Goal: Check status: Check status

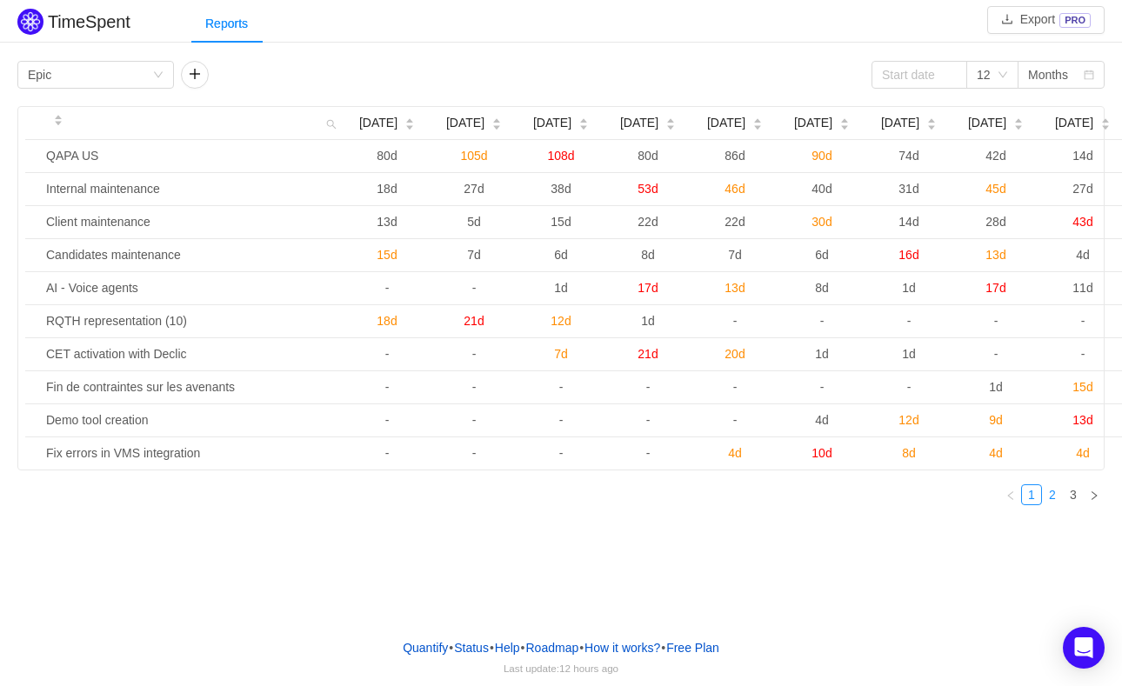
click at [1053, 505] on link "2" at bounding box center [1052, 494] width 19 height 19
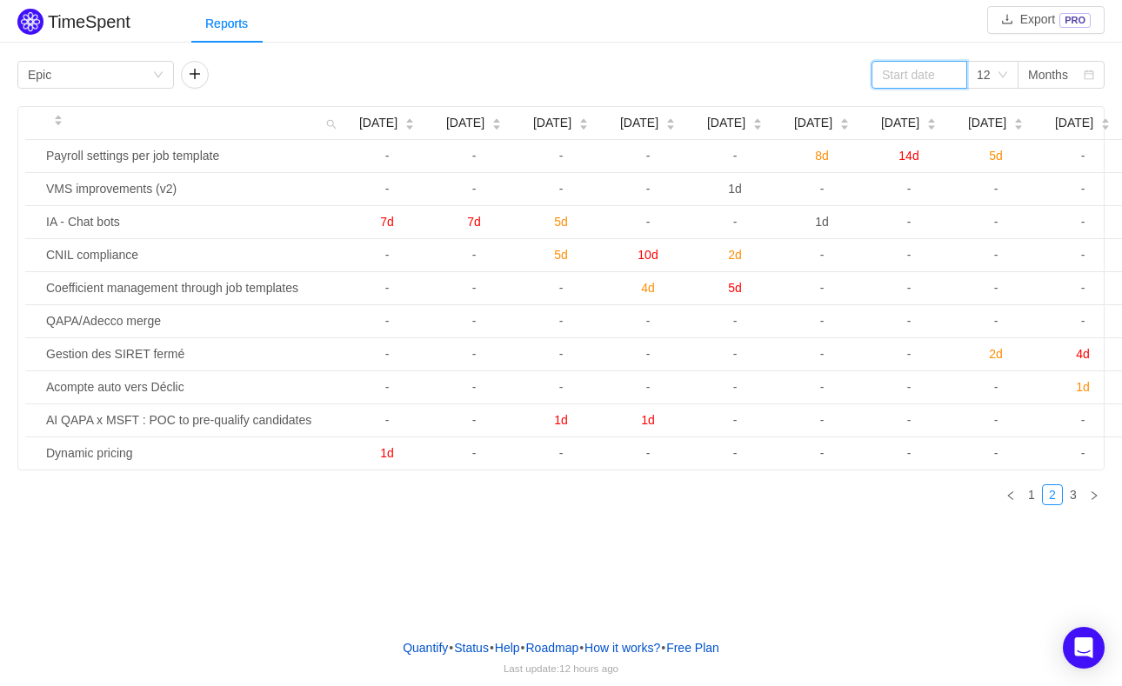
click at [933, 61] on input at bounding box center [920, 75] width 96 height 28
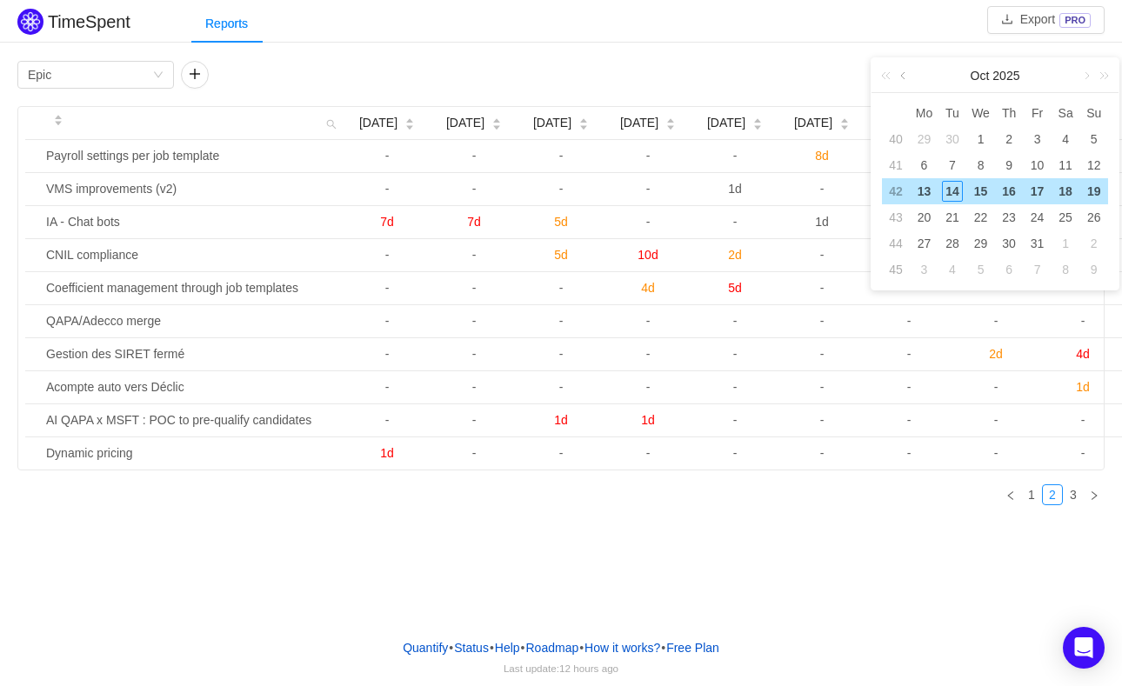
click at [904, 78] on link at bounding box center [905, 75] width 16 height 35
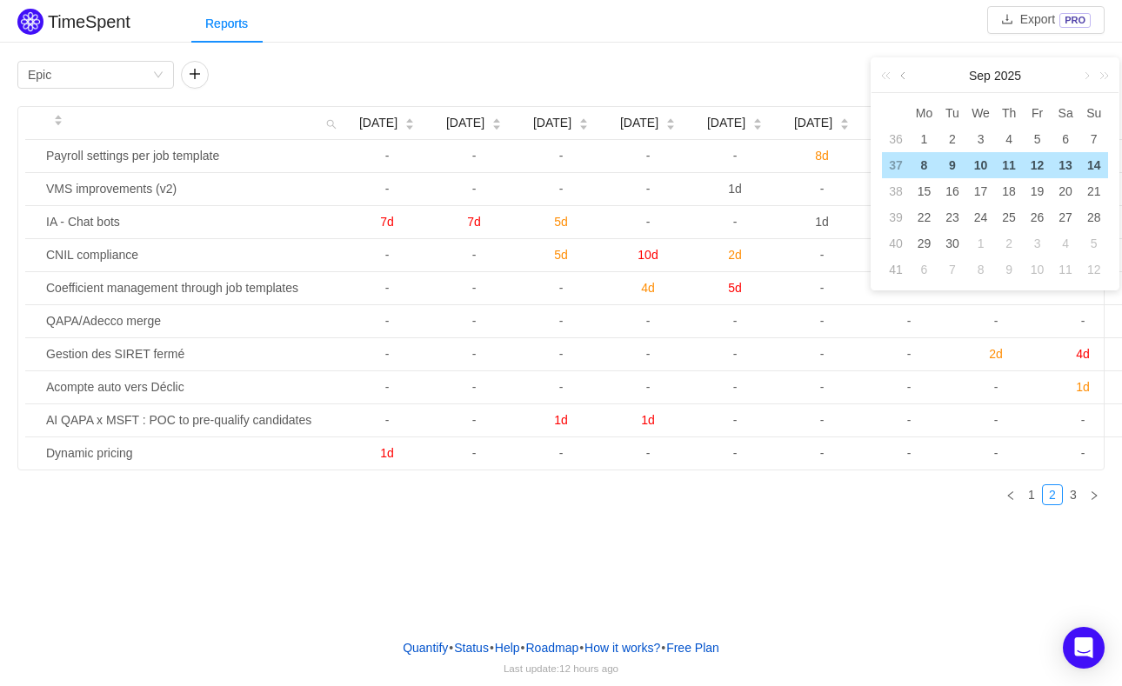
click at [904, 78] on link at bounding box center [905, 75] width 16 height 35
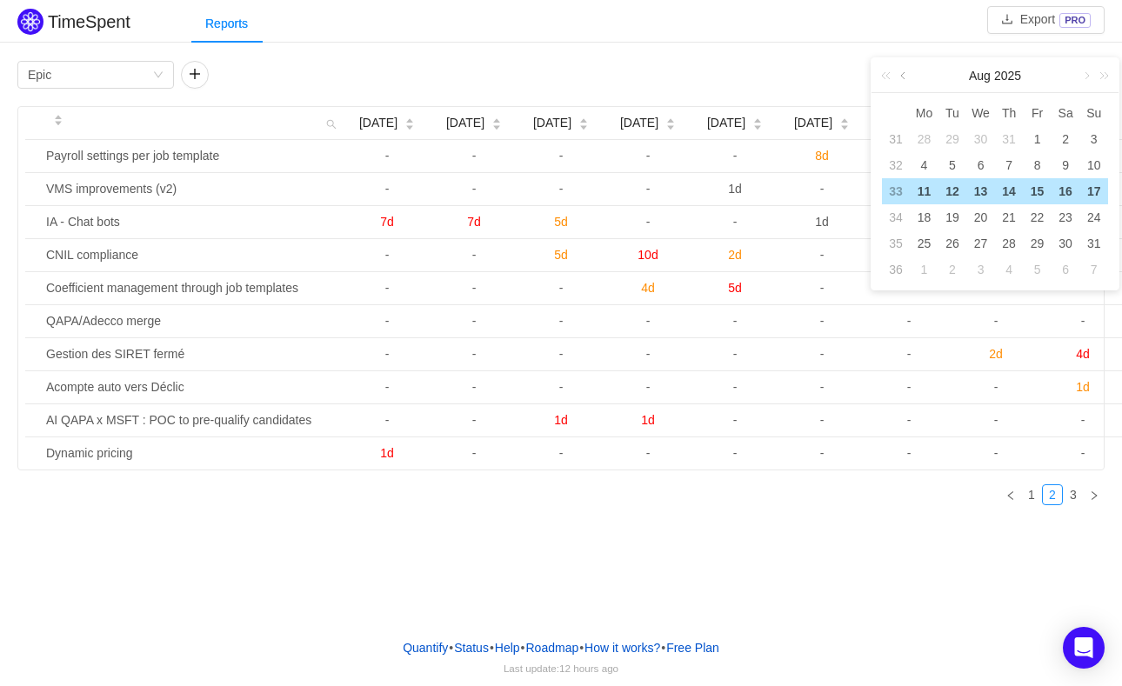
click at [904, 78] on link at bounding box center [905, 75] width 16 height 35
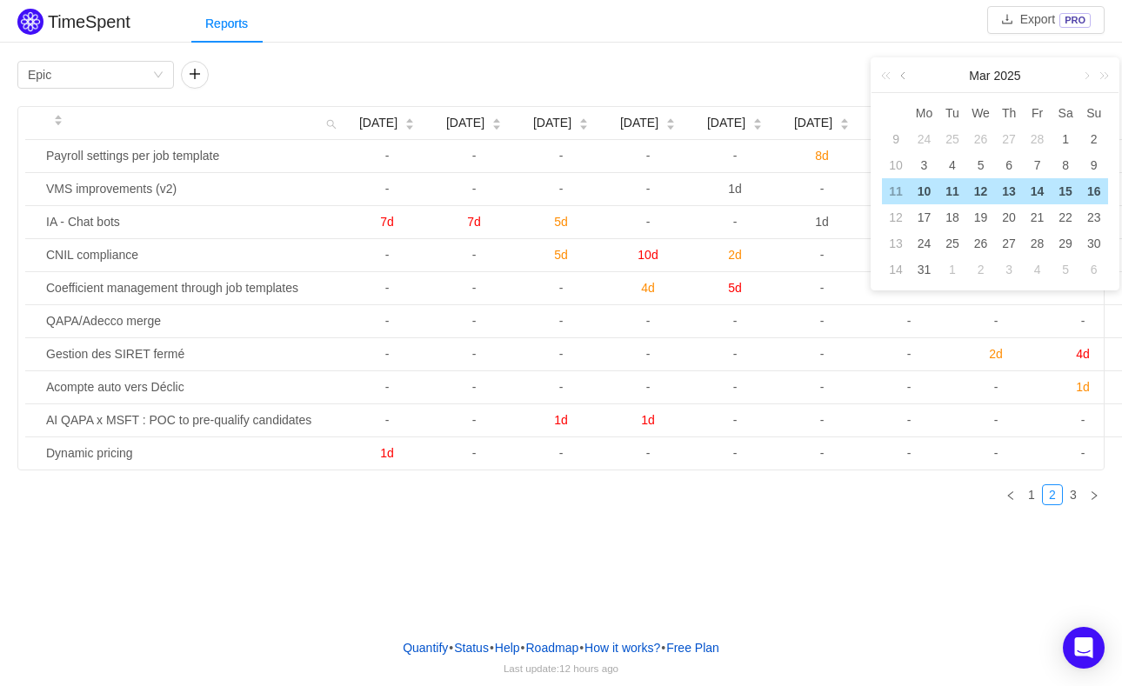
click at [904, 78] on link at bounding box center [905, 75] width 16 height 35
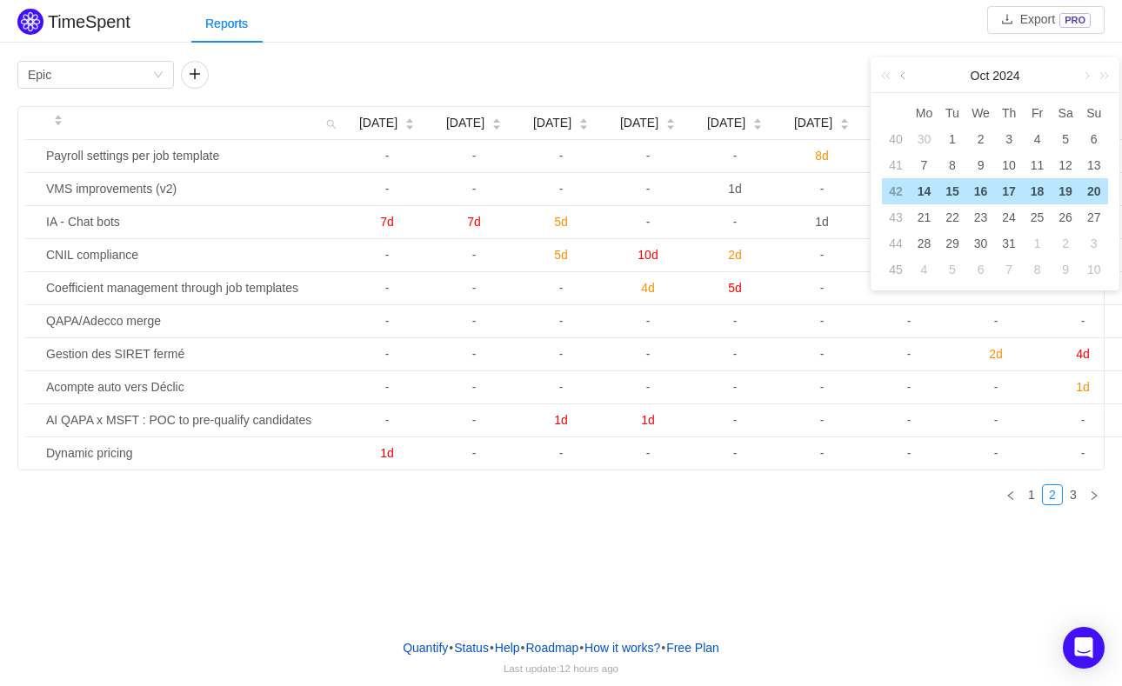
click at [904, 78] on link at bounding box center [905, 75] width 16 height 35
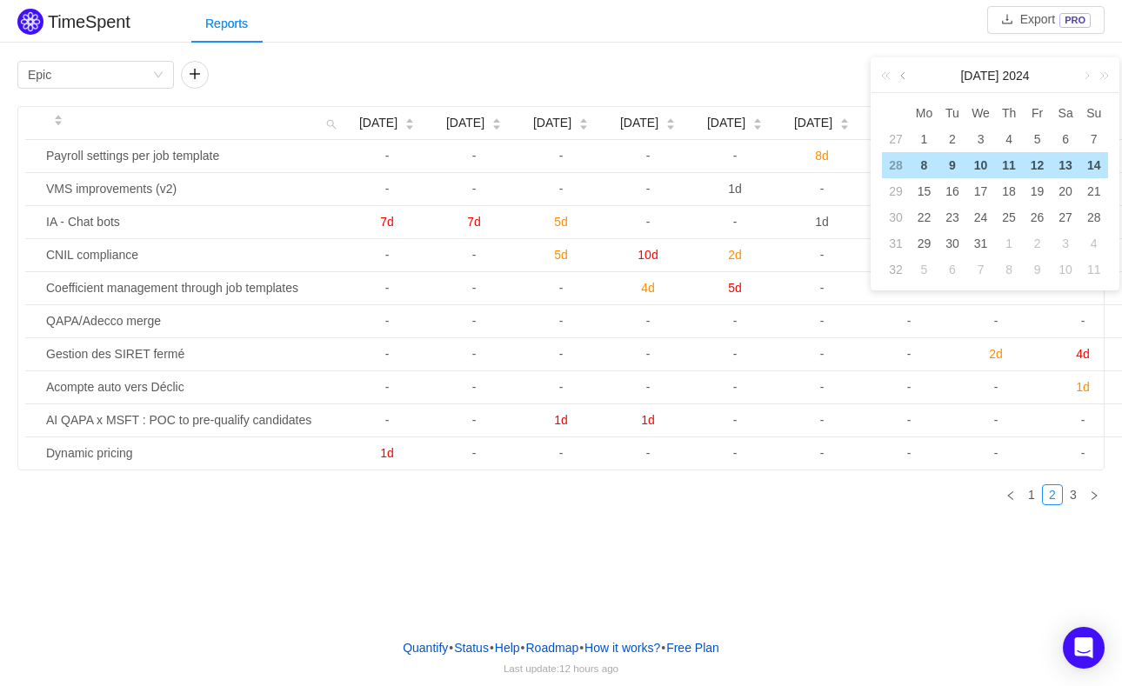
click at [904, 78] on link at bounding box center [905, 75] width 16 height 35
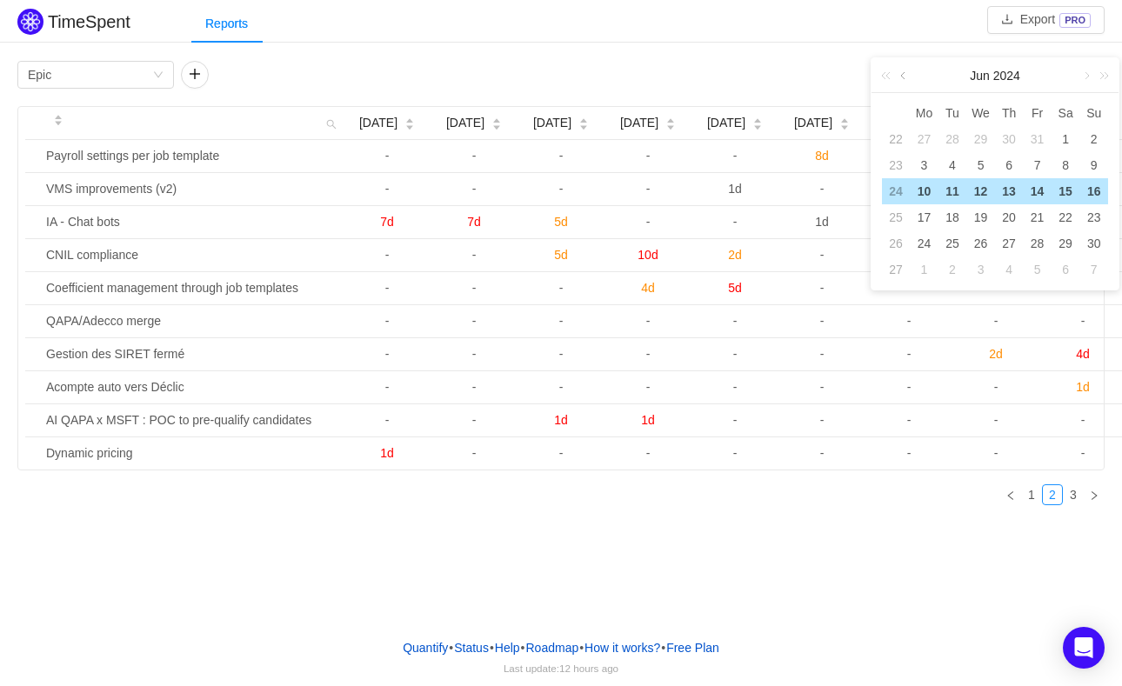
click at [904, 78] on link at bounding box center [905, 75] width 16 height 35
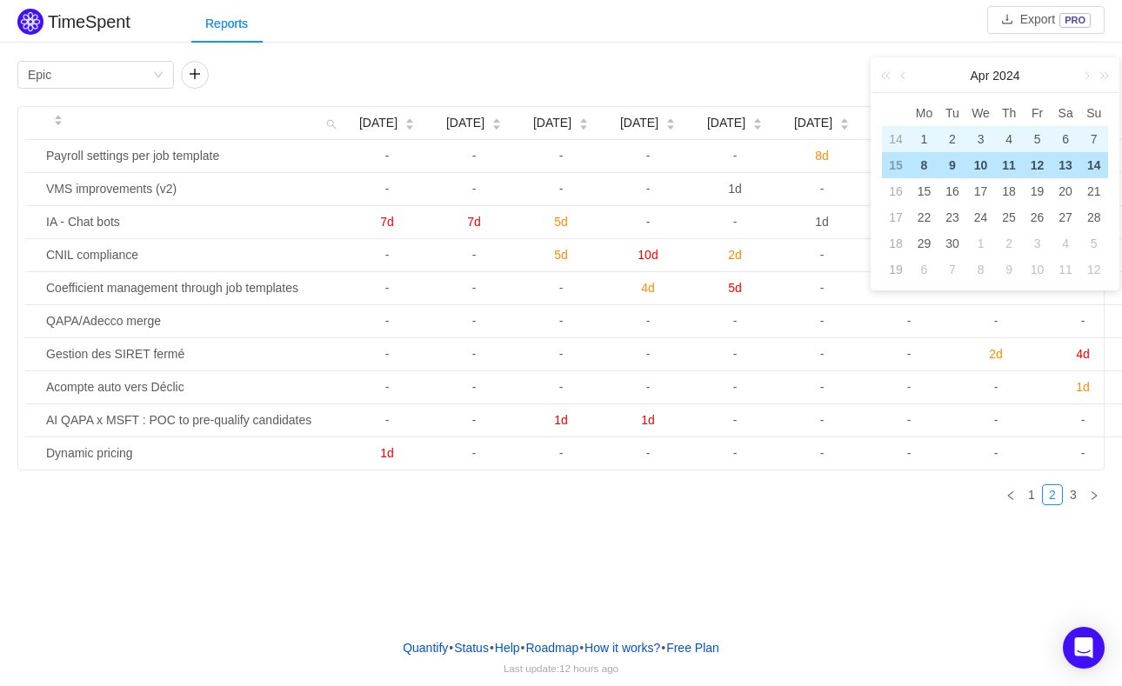
click at [926, 138] on div "1" at bounding box center [924, 139] width 21 height 21
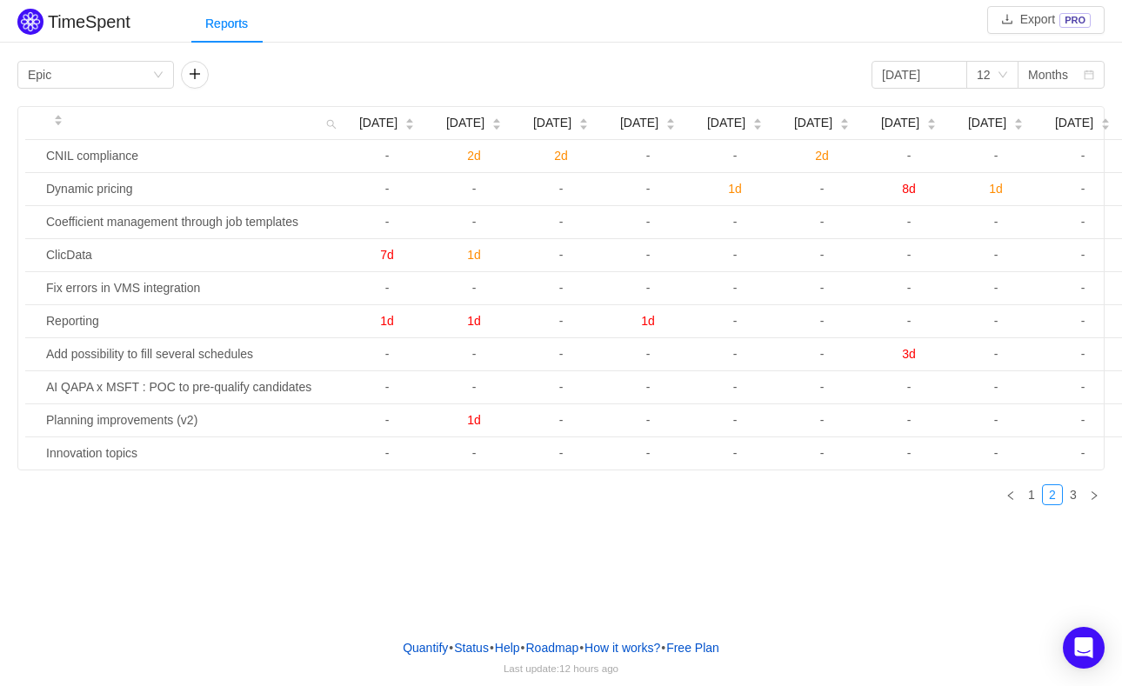
click at [891, 540] on div "TimeSpent Export PRO Reports Group by Epic [DATE] 12 Months [DATE] [DATE] [DATE…" at bounding box center [561, 312] width 1122 height 625
click at [1036, 505] on link "1" at bounding box center [1031, 494] width 19 height 19
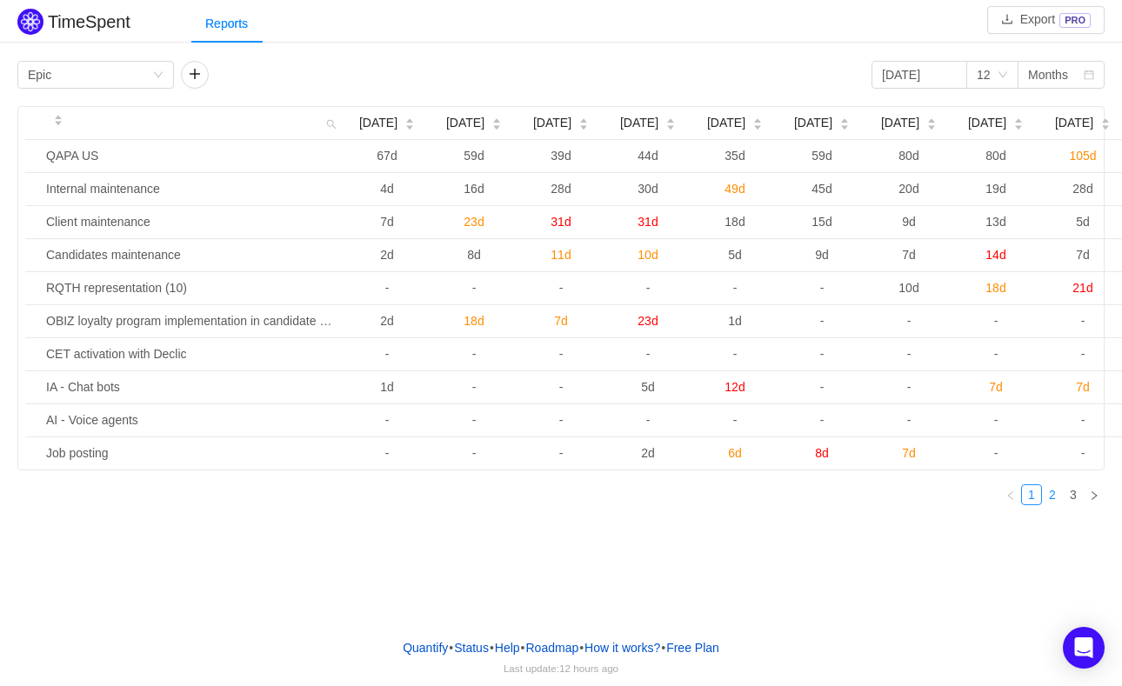
click at [1058, 505] on link "2" at bounding box center [1052, 494] width 19 height 19
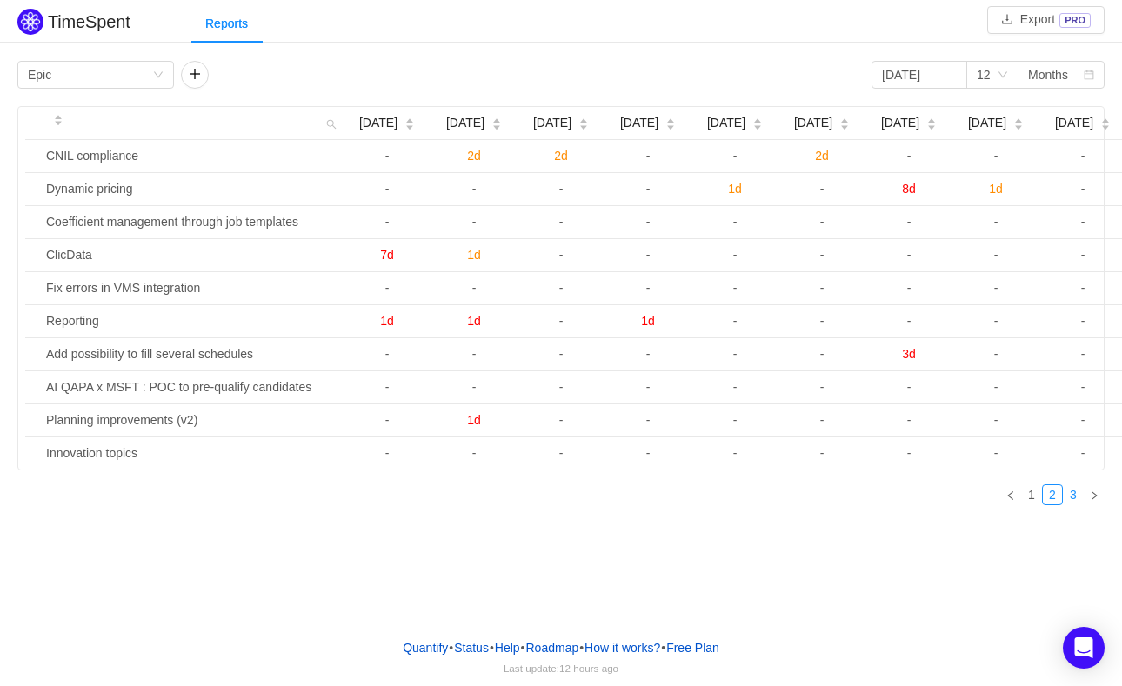
click at [1078, 505] on link "3" at bounding box center [1073, 494] width 19 height 19
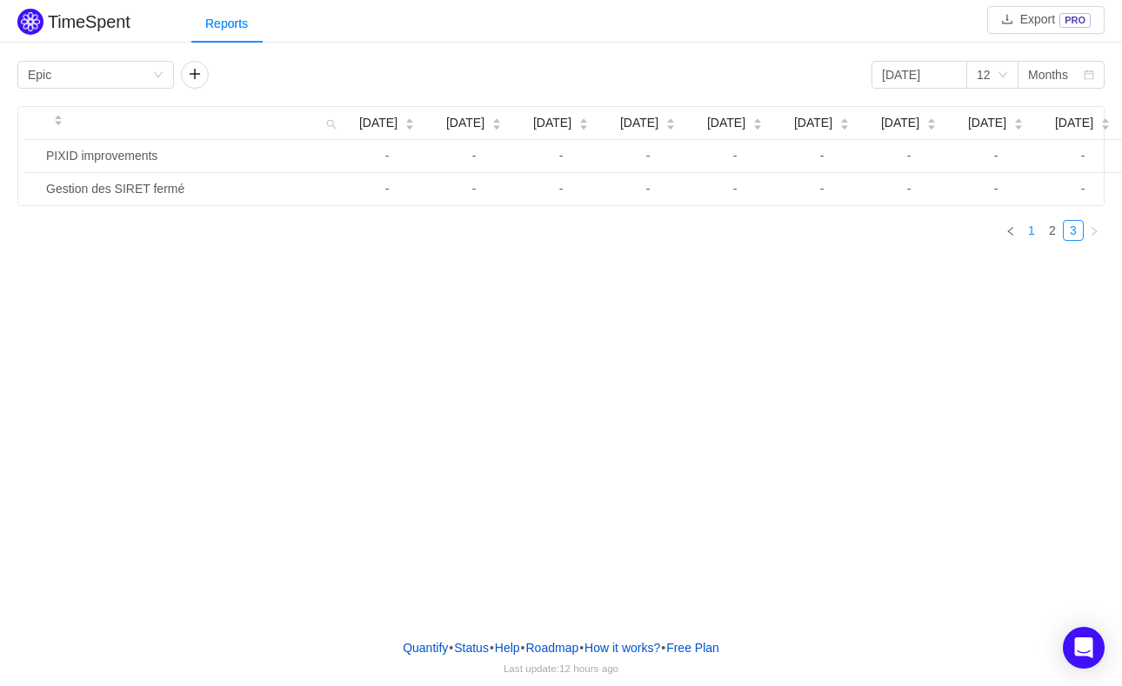
click at [1033, 240] on link "1" at bounding box center [1031, 230] width 19 height 19
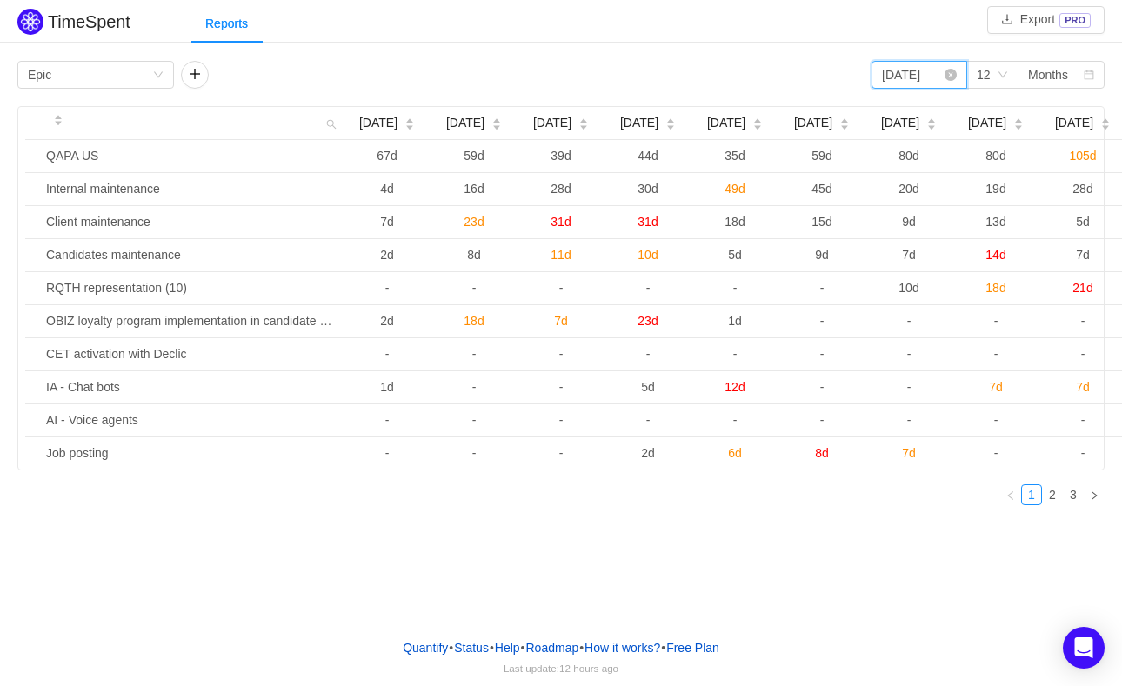
click at [907, 72] on input "[DATE]" at bounding box center [920, 75] width 96 height 28
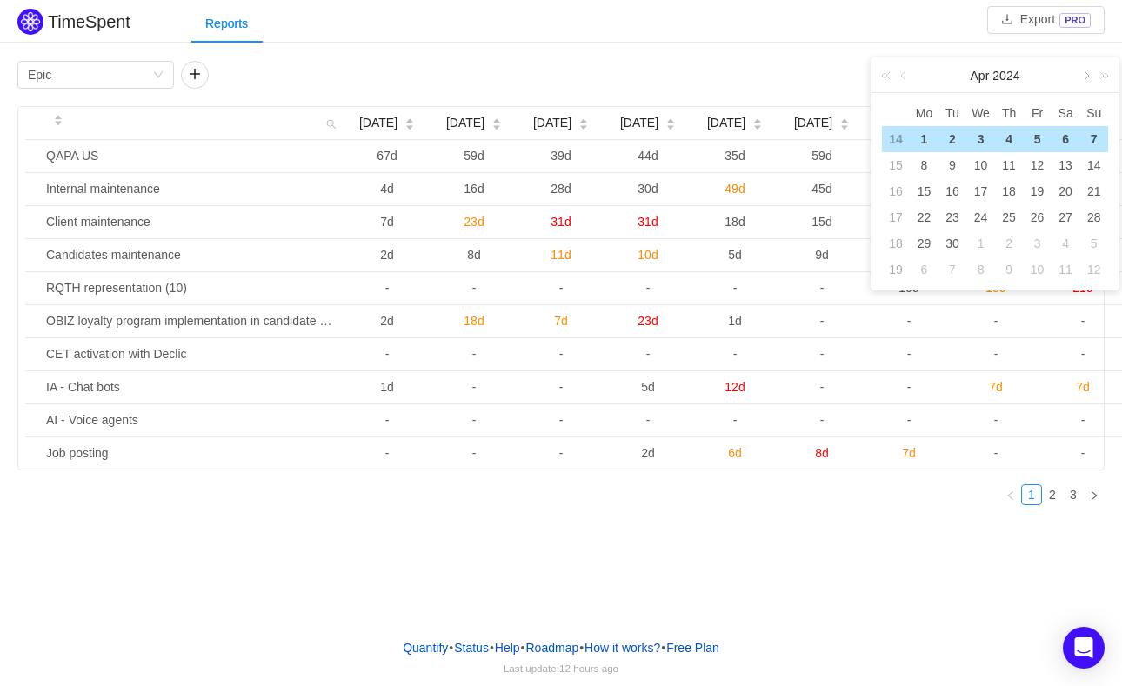
click at [1087, 73] on link at bounding box center [1086, 75] width 16 height 35
click at [979, 139] on div "1" at bounding box center [981, 139] width 21 height 21
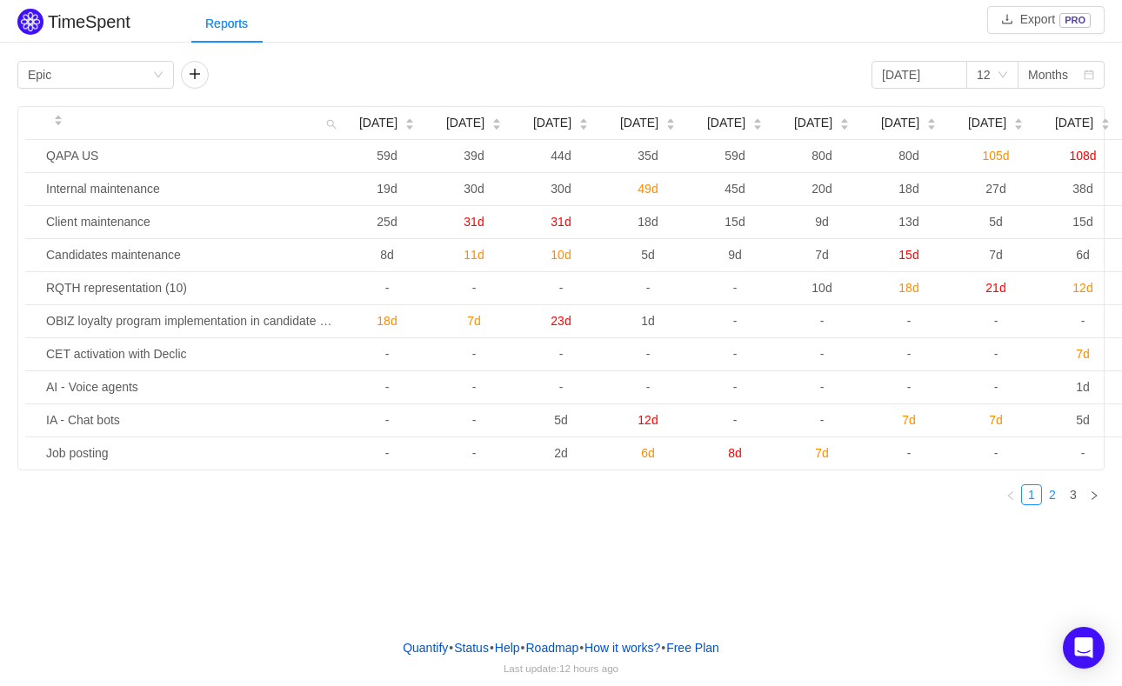
click at [1050, 505] on link "2" at bounding box center [1052, 494] width 19 height 19
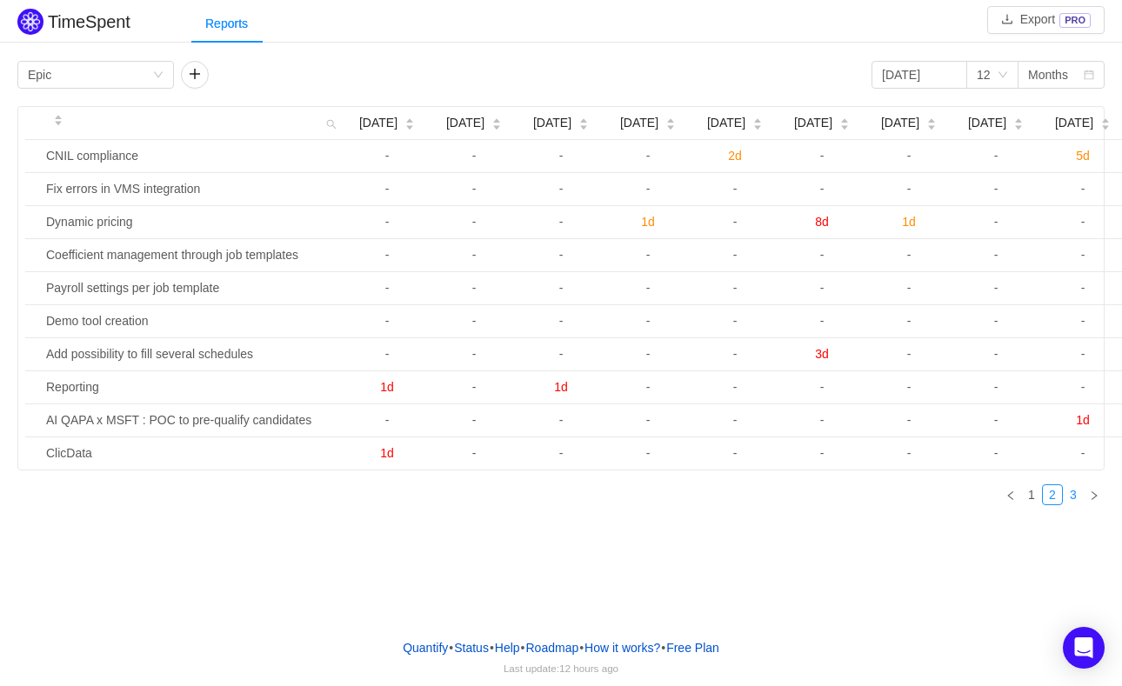
click at [1071, 503] on link "3" at bounding box center [1073, 494] width 19 height 19
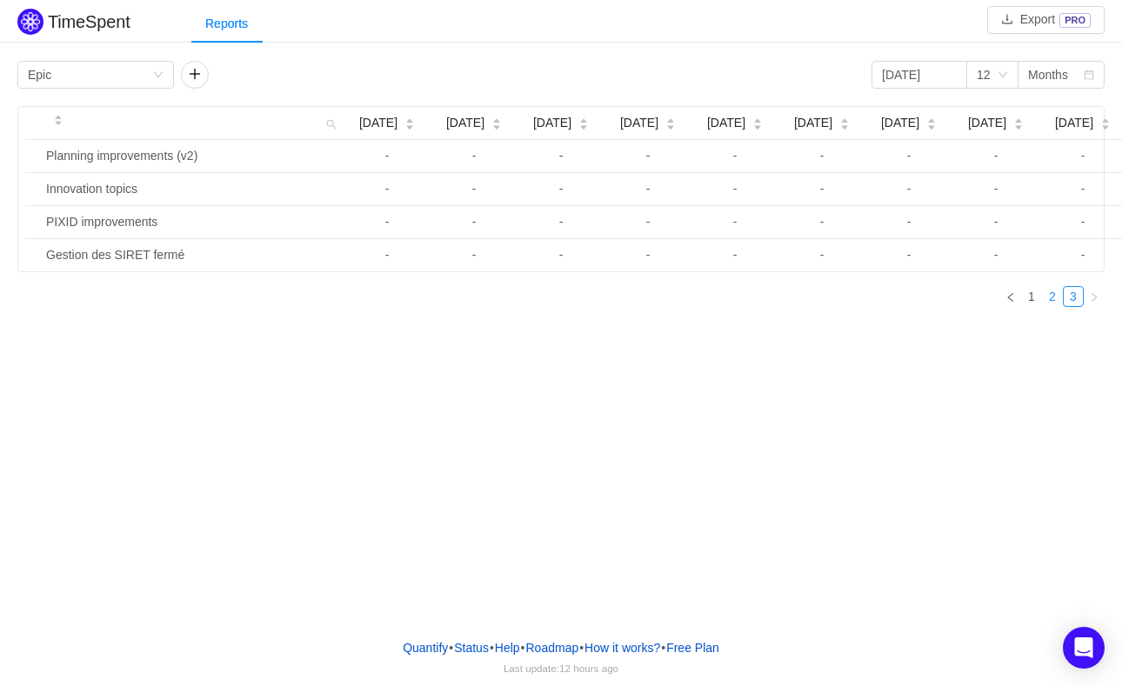
click at [1055, 306] on link "2" at bounding box center [1052, 296] width 19 height 19
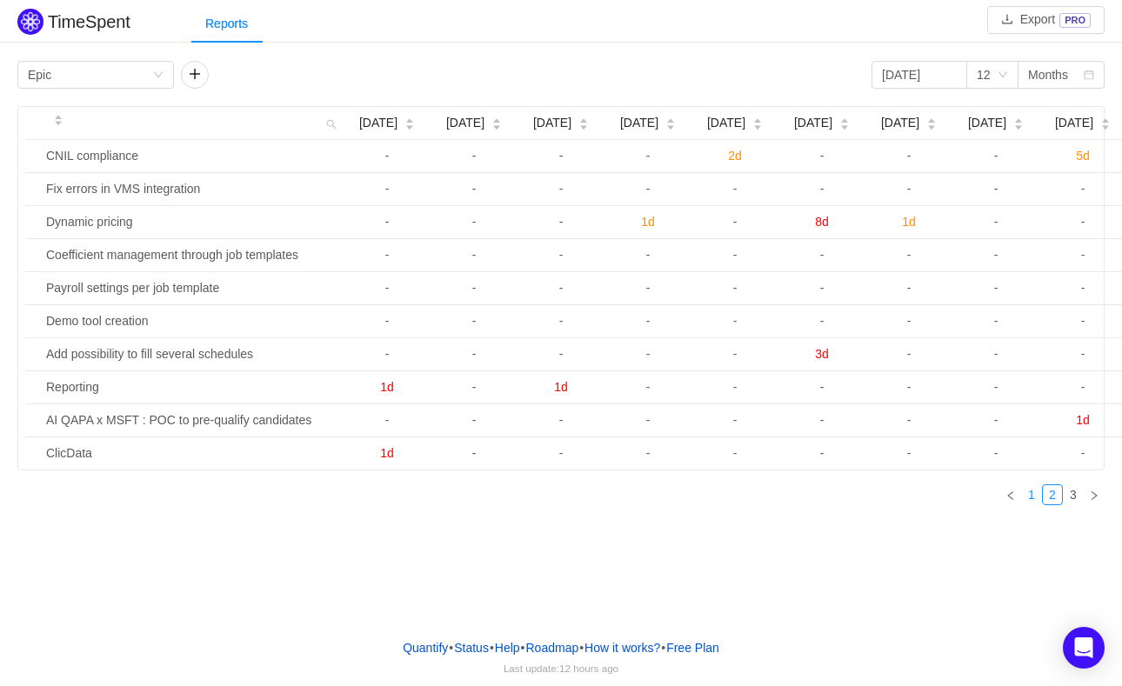
click at [1033, 503] on link "1" at bounding box center [1031, 494] width 19 height 19
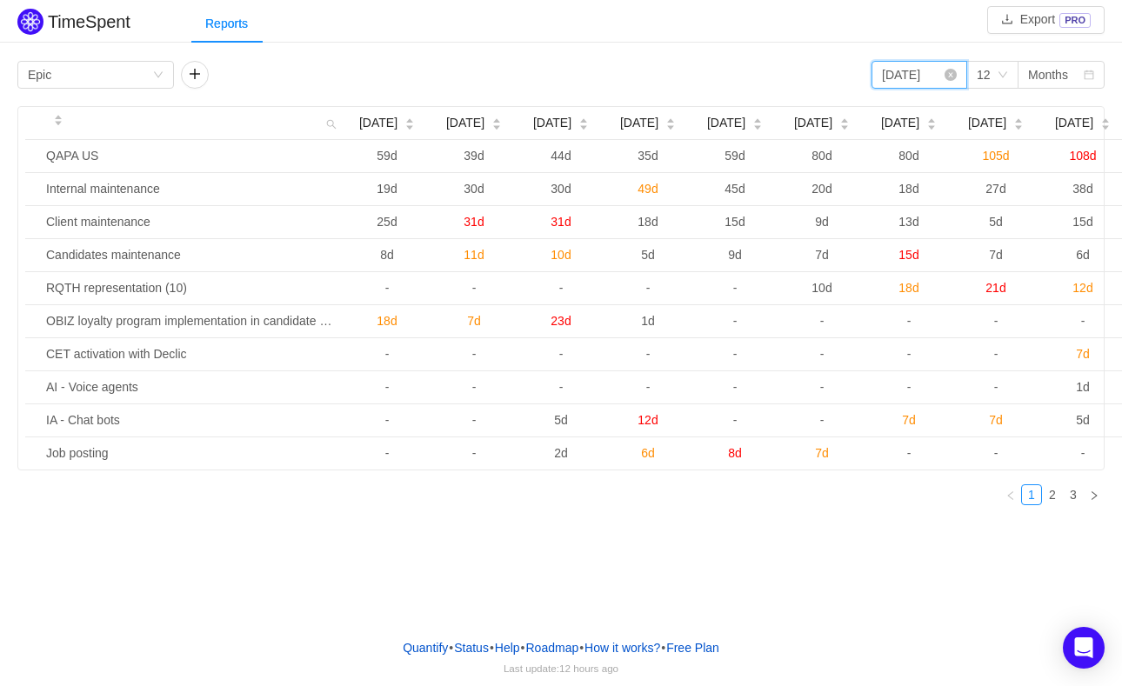
click at [925, 73] on input "[DATE]" at bounding box center [920, 75] width 96 height 28
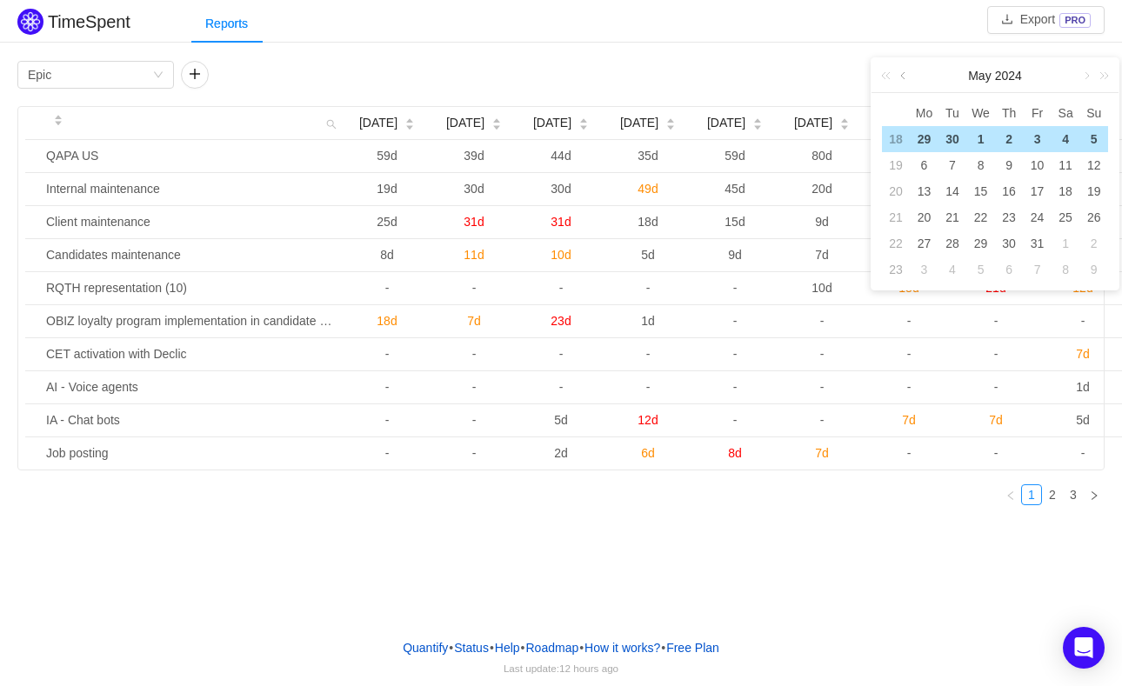
click at [906, 79] on link at bounding box center [905, 75] width 16 height 35
click at [926, 140] on div "1" at bounding box center [924, 139] width 21 height 21
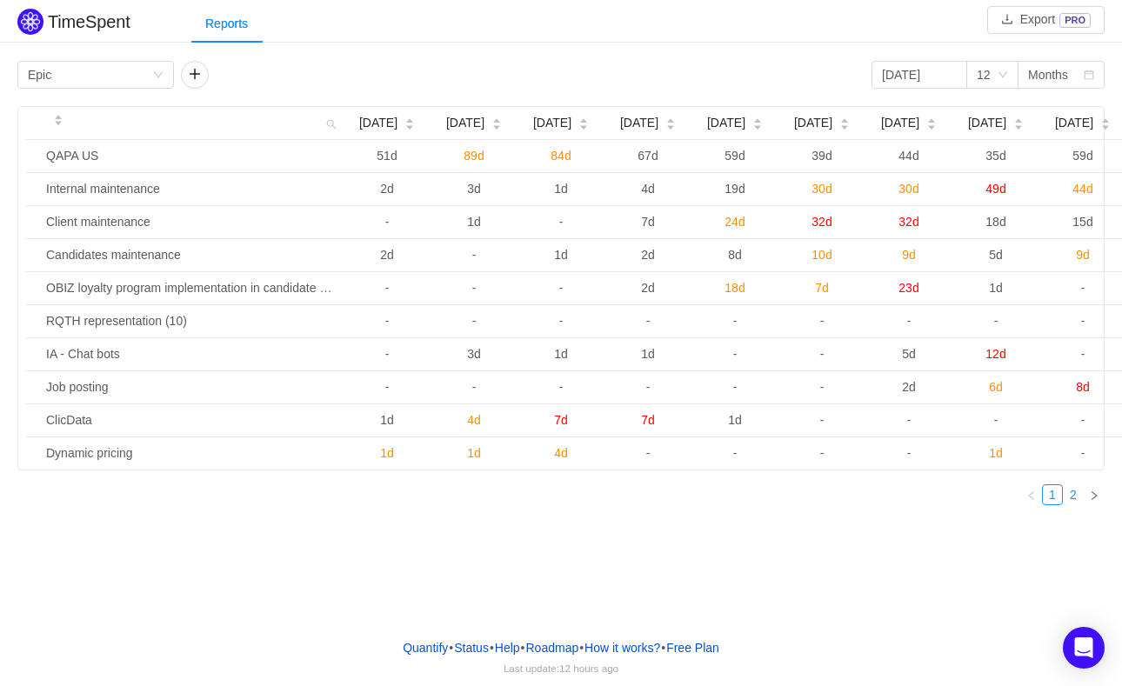
click at [1074, 505] on link "2" at bounding box center [1073, 494] width 19 height 19
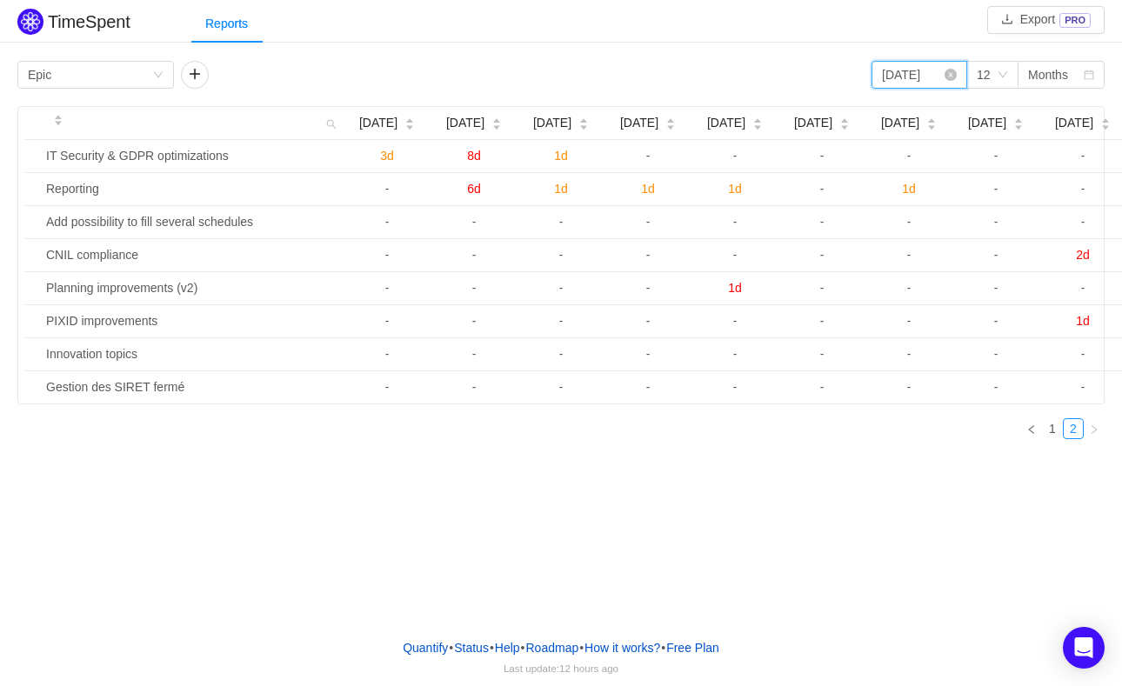
click at [893, 80] on input "[DATE]" at bounding box center [920, 75] width 96 height 28
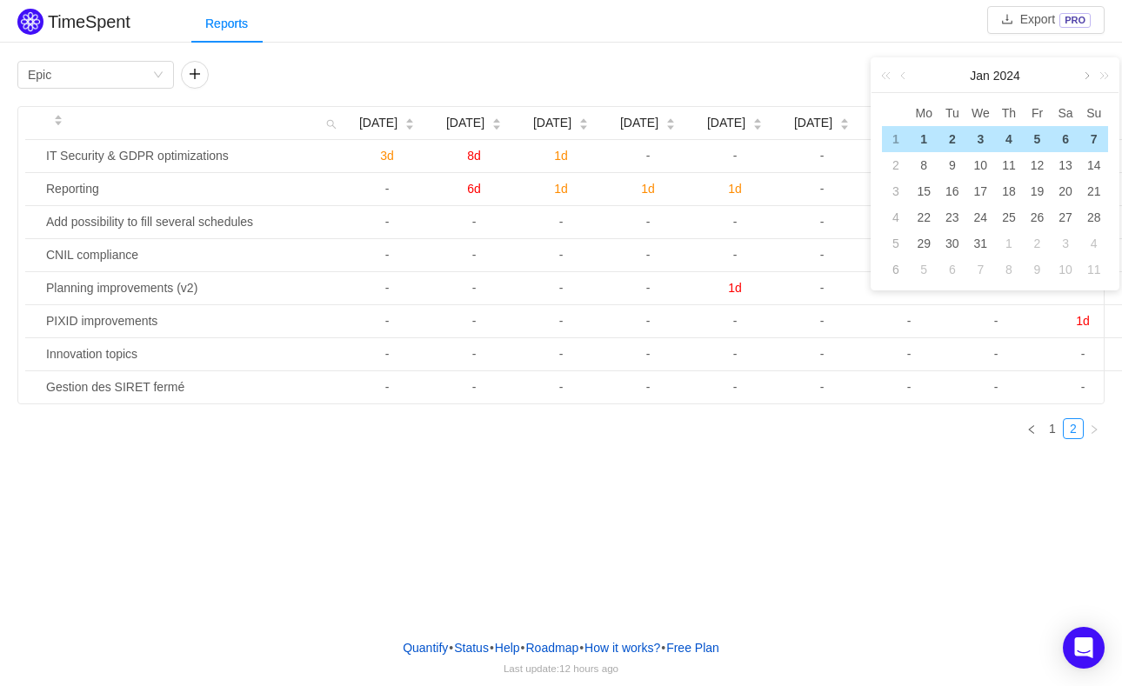
click at [1083, 72] on link at bounding box center [1086, 75] width 16 height 35
click at [1032, 137] on div "1" at bounding box center [1037, 139] width 21 height 21
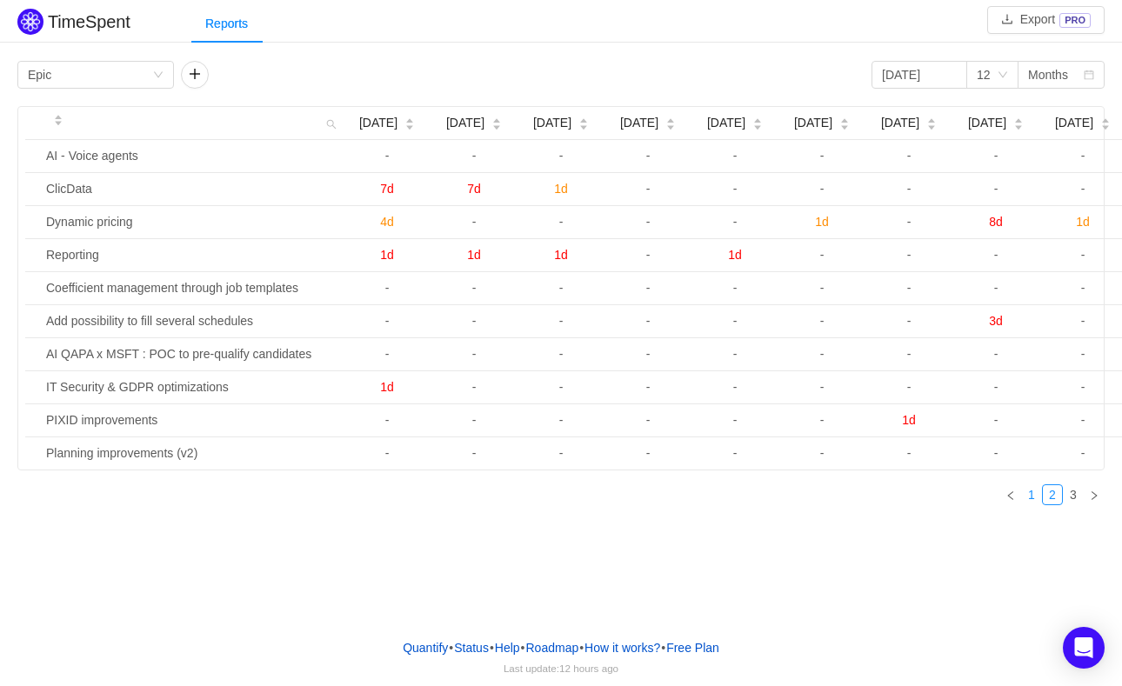
click at [1036, 505] on link "1" at bounding box center [1031, 494] width 19 height 19
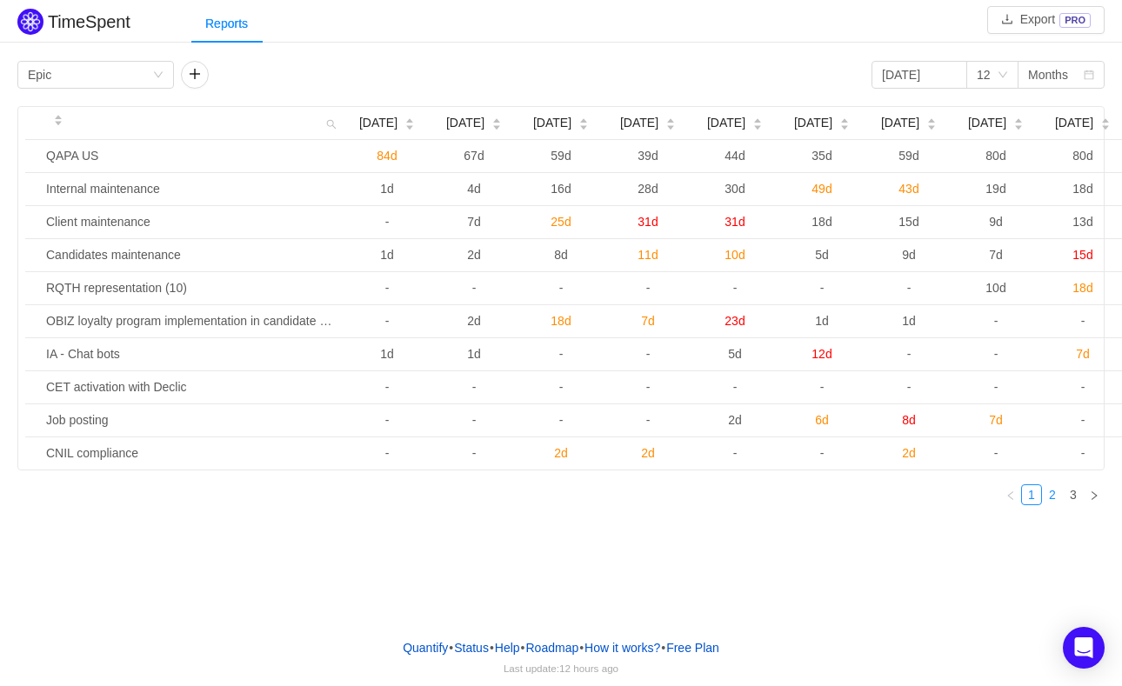
click at [1056, 505] on link "2" at bounding box center [1052, 494] width 19 height 19
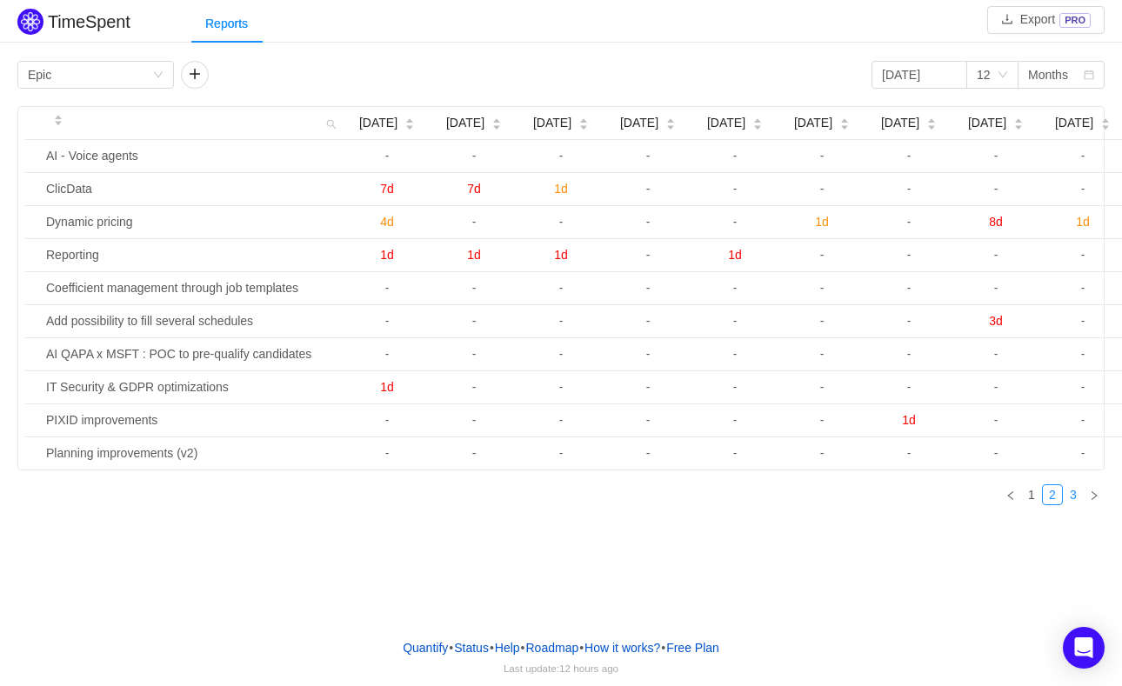
click at [1076, 505] on link "3" at bounding box center [1073, 494] width 19 height 19
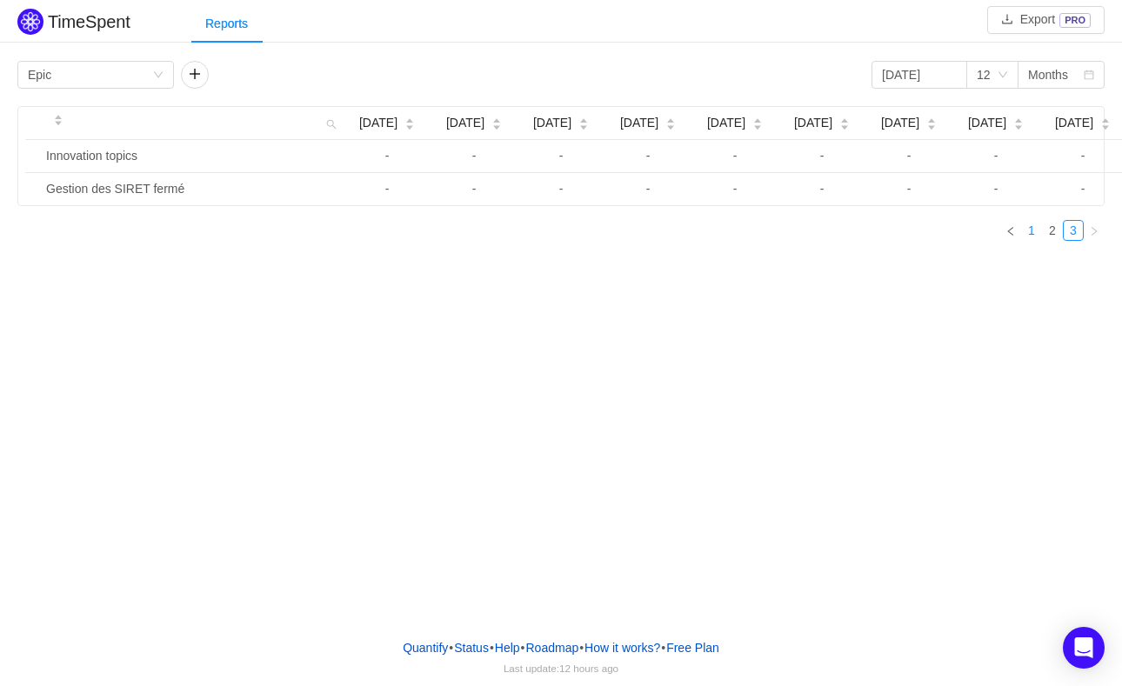
click at [1032, 240] on link "1" at bounding box center [1031, 230] width 19 height 19
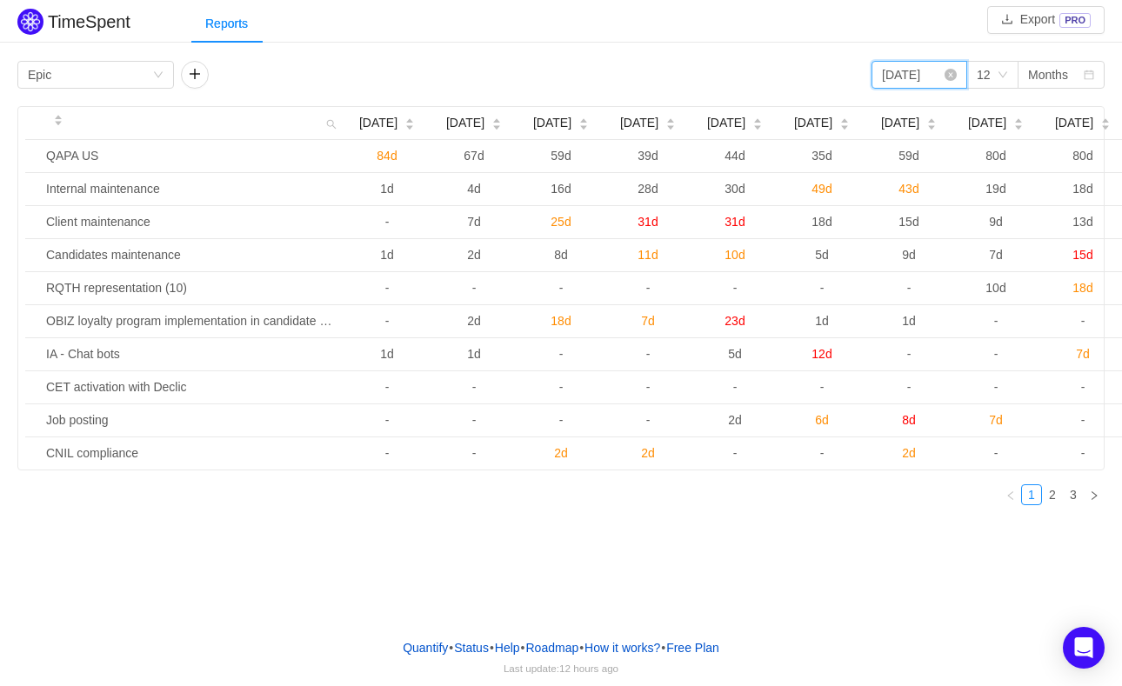
click at [906, 80] on input "[DATE]" at bounding box center [920, 75] width 96 height 28
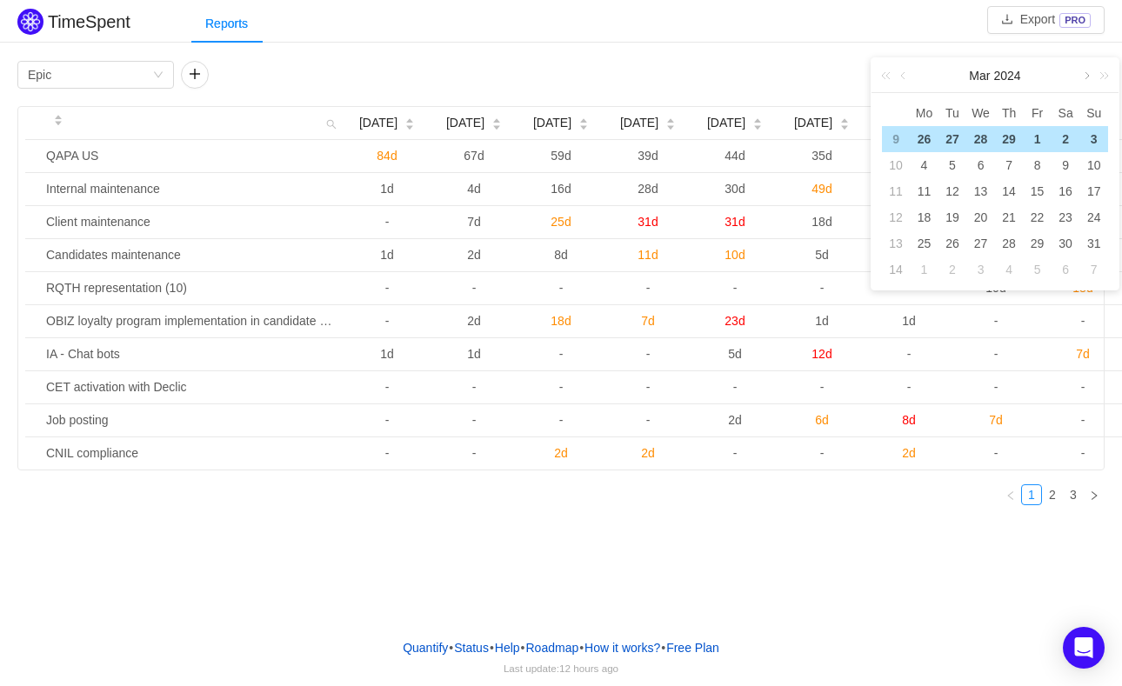
click at [1086, 77] on link at bounding box center [1086, 75] width 16 height 35
click at [925, 144] on div "1" at bounding box center [924, 139] width 21 height 21
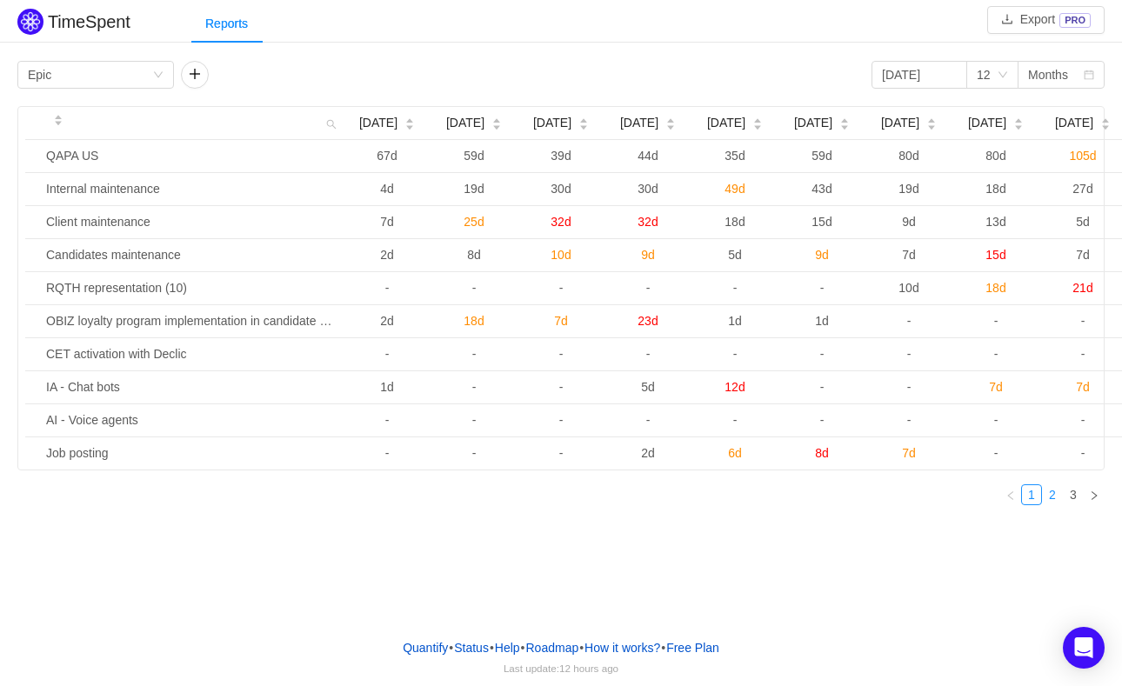
click at [1052, 505] on link "2" at bounding box center [1052, 494] width 19 height 19
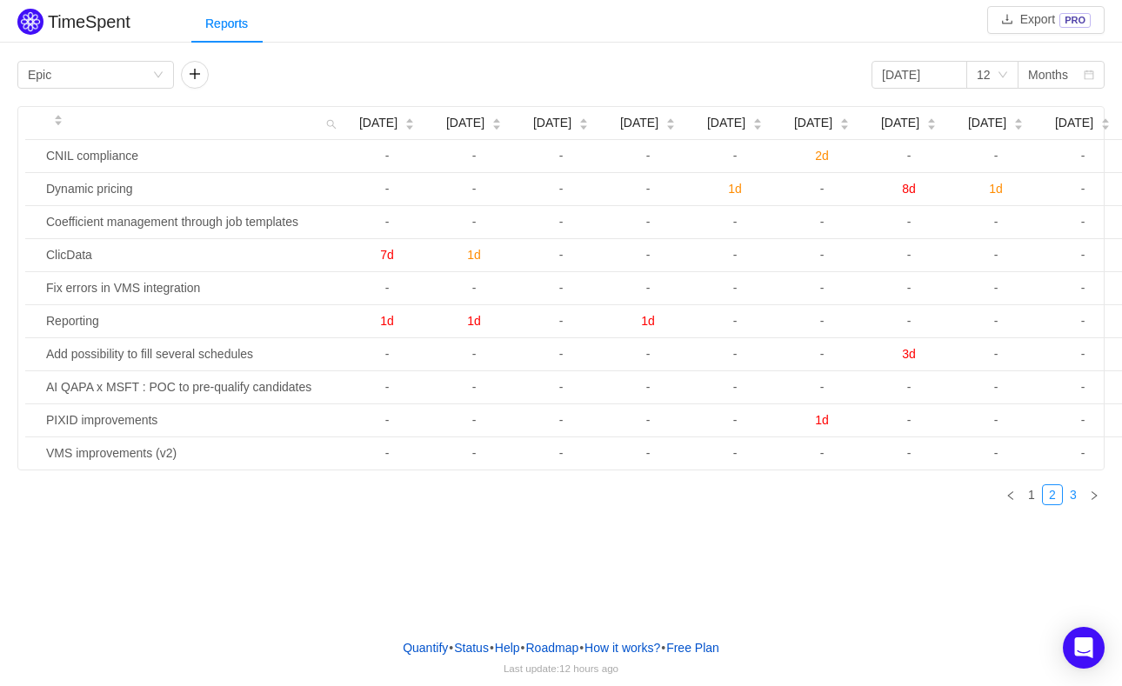
click at [1071, 505] on link "3" at bounding box center [1073, 494] width 19 height 19
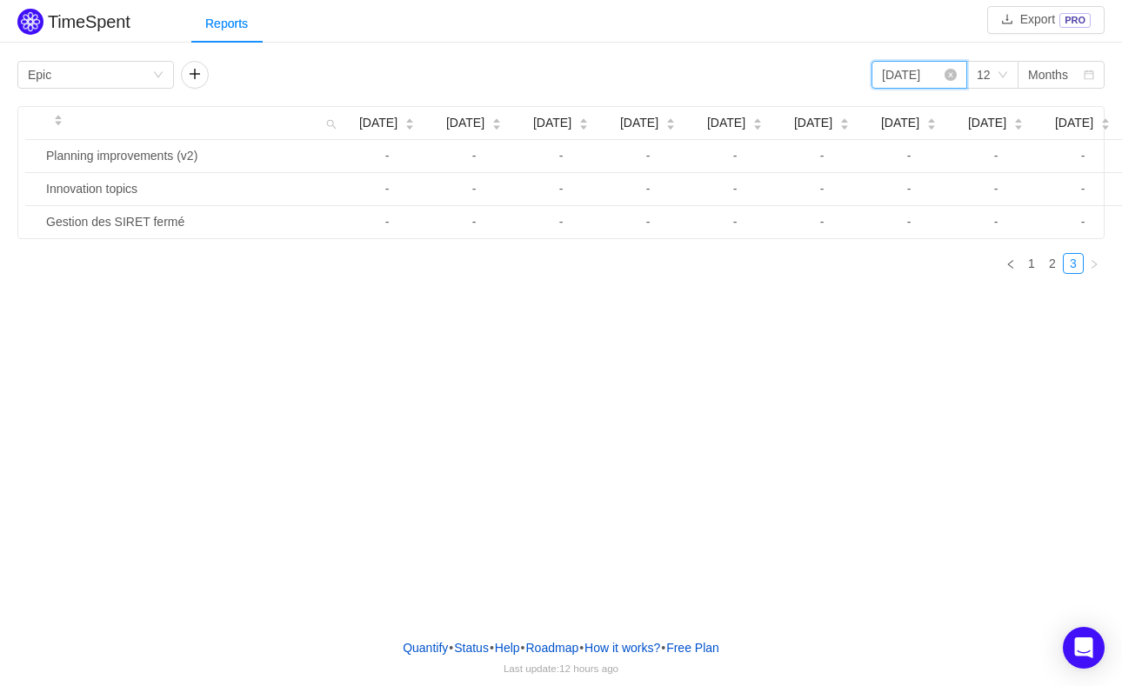
click at [901, 75] on input "[DATE]" at bounding box center [920, 75] width 96 height 28
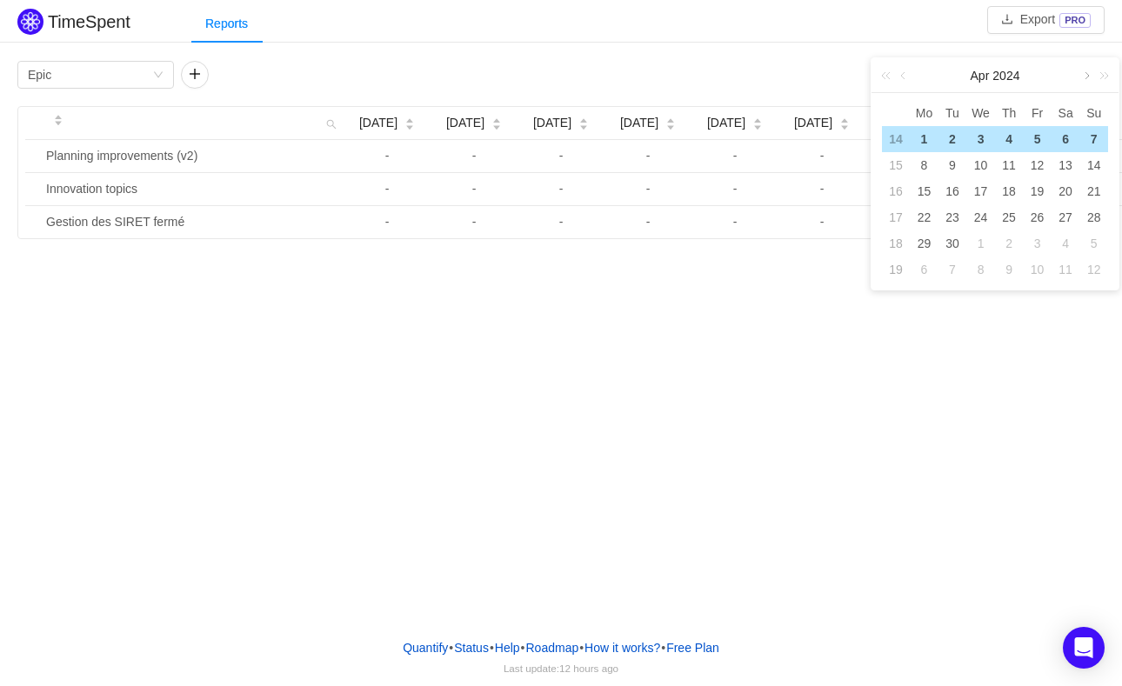
click at [1086, 71] on link at bounding box center [1086, 75] width 16 height 35
click at [985, 141] on div "1" at bounding box center [981, 139] width 21 height 21
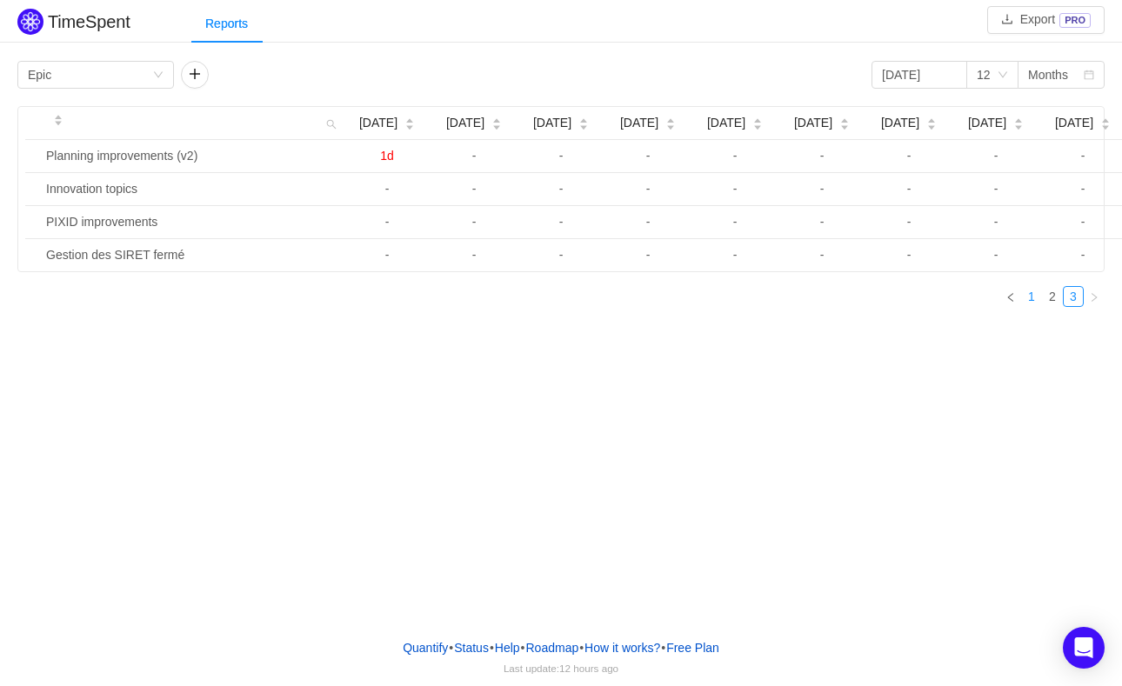
click at [1035, 306] on link "1" at bounding box center [1031, 296] width 19 height 19
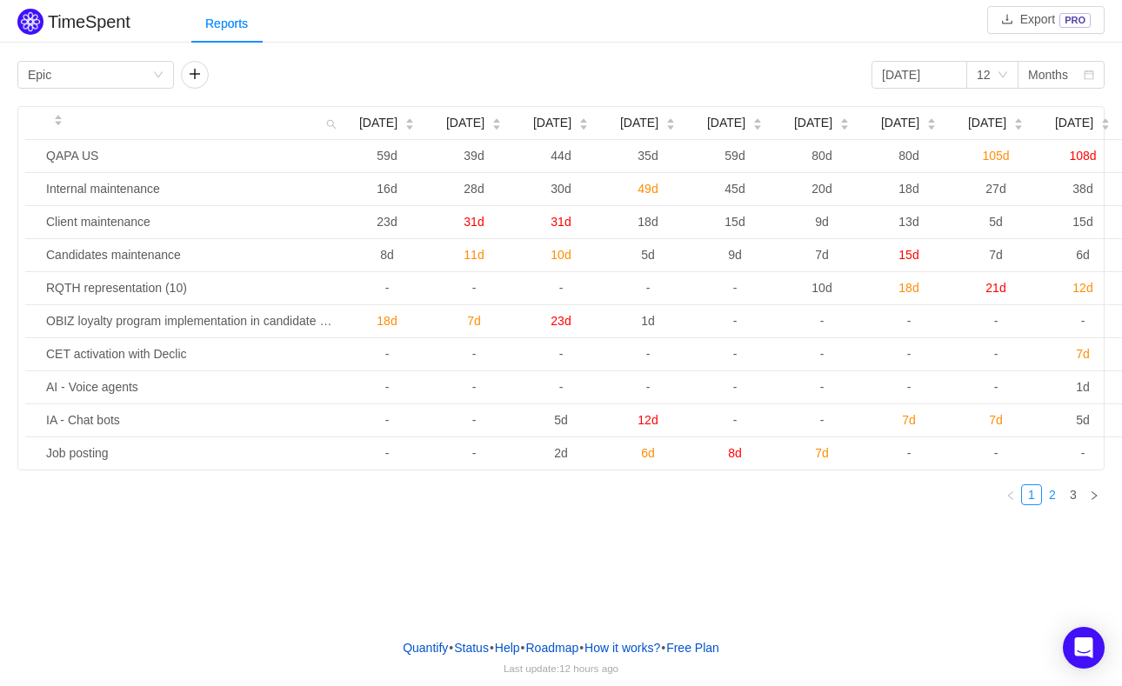
click at [1055, 505] on link "2" at bounding box center [1052, 494] width 19 height 19
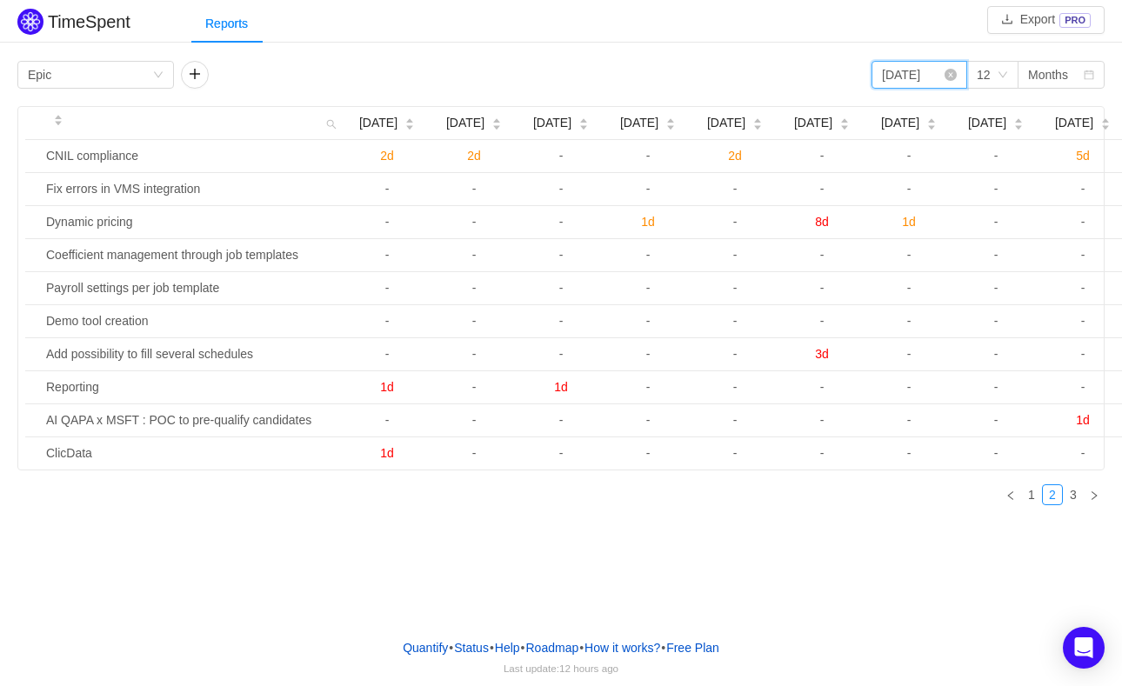
click at [919, 77] on input "[DATE]" at bounding box center [920, 75] width 96 height 28
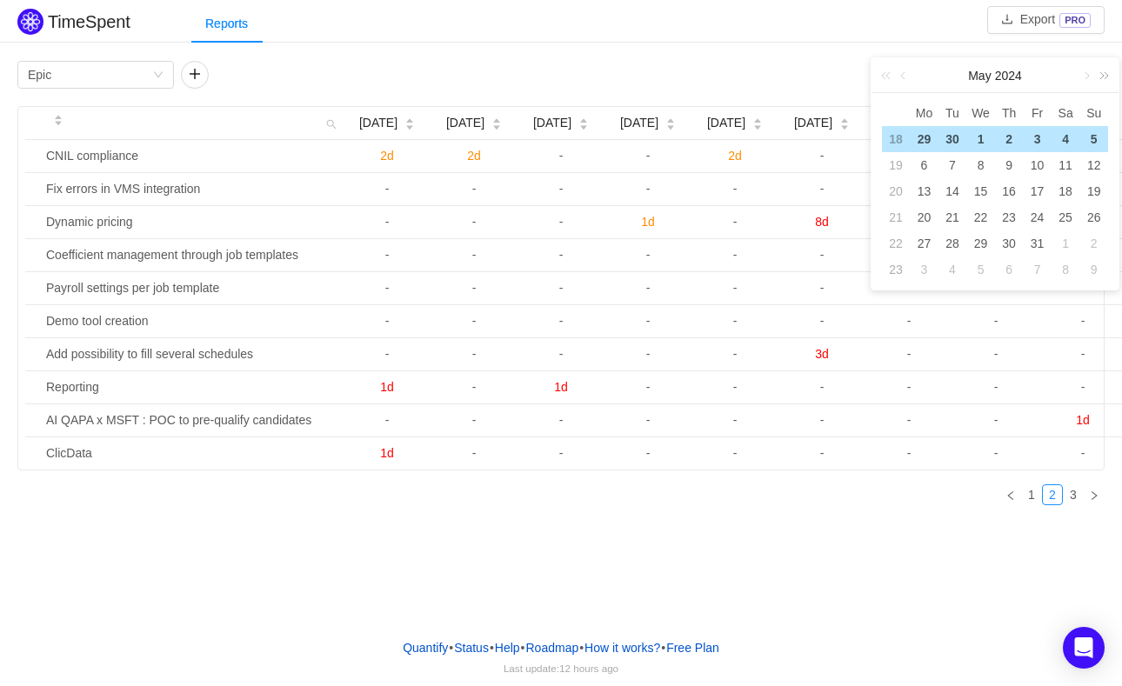
click at [1103, 78] on link at bounding box center [1101, 75] width 23 height 35
click at [898, 78] on link at bounding box center [905, 75] width 16 height 35
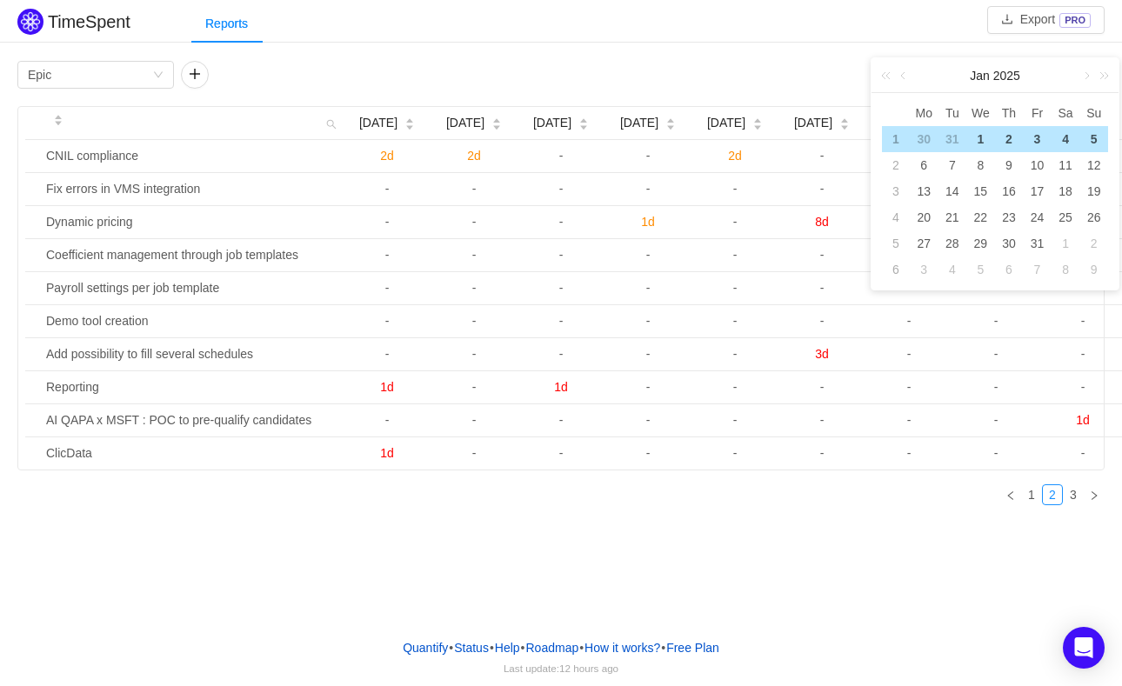
click at [975, 132] on div "1" at bounding box center [980, 139] width 21 height 21
type input "[DATE]"
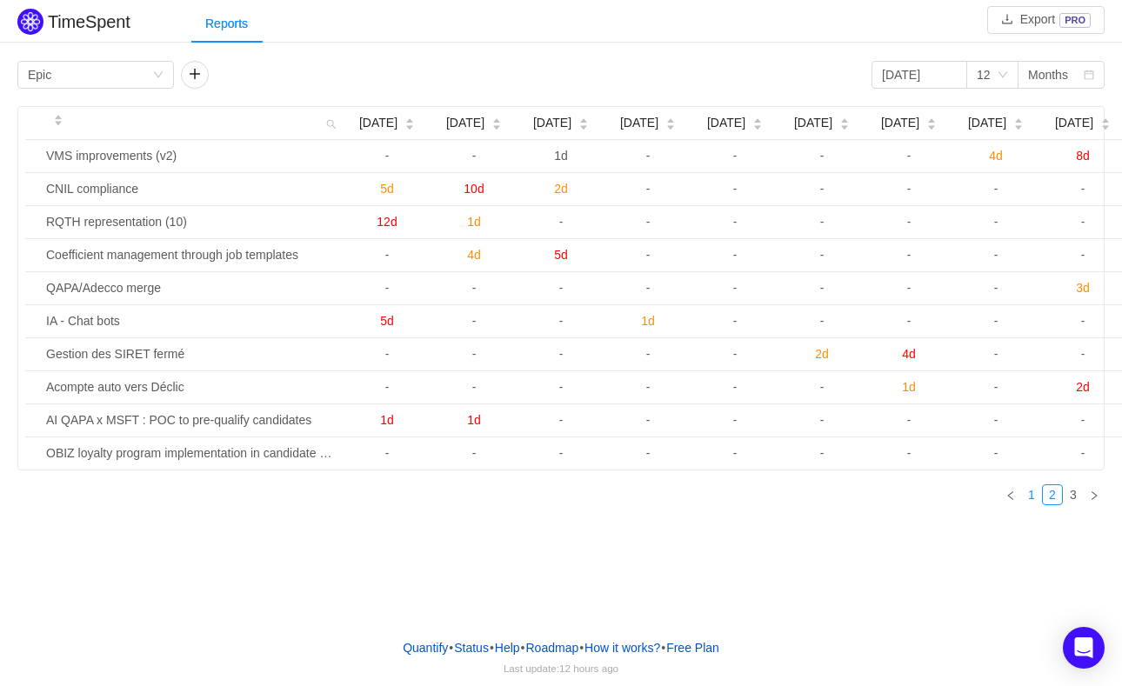
click at [1037, 505] on link "1" at bounding box center [1031, 494] width 19 height 19
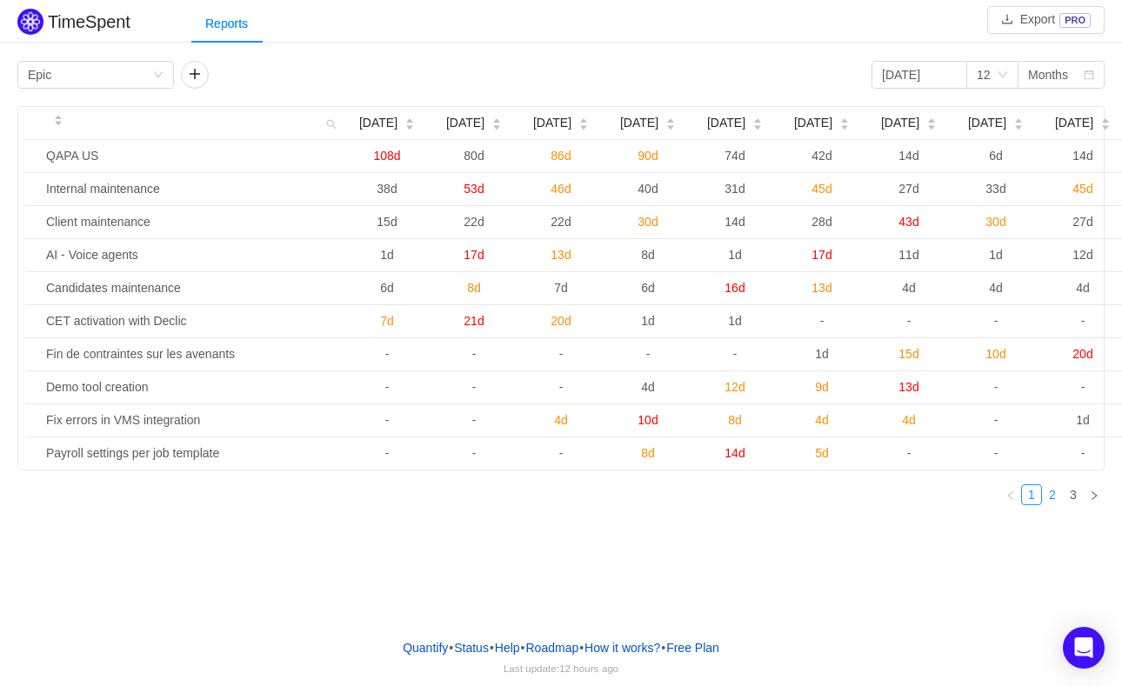
click at [1055, 503] on link "2" at bounding box center [1052, 494] width 19 height 19
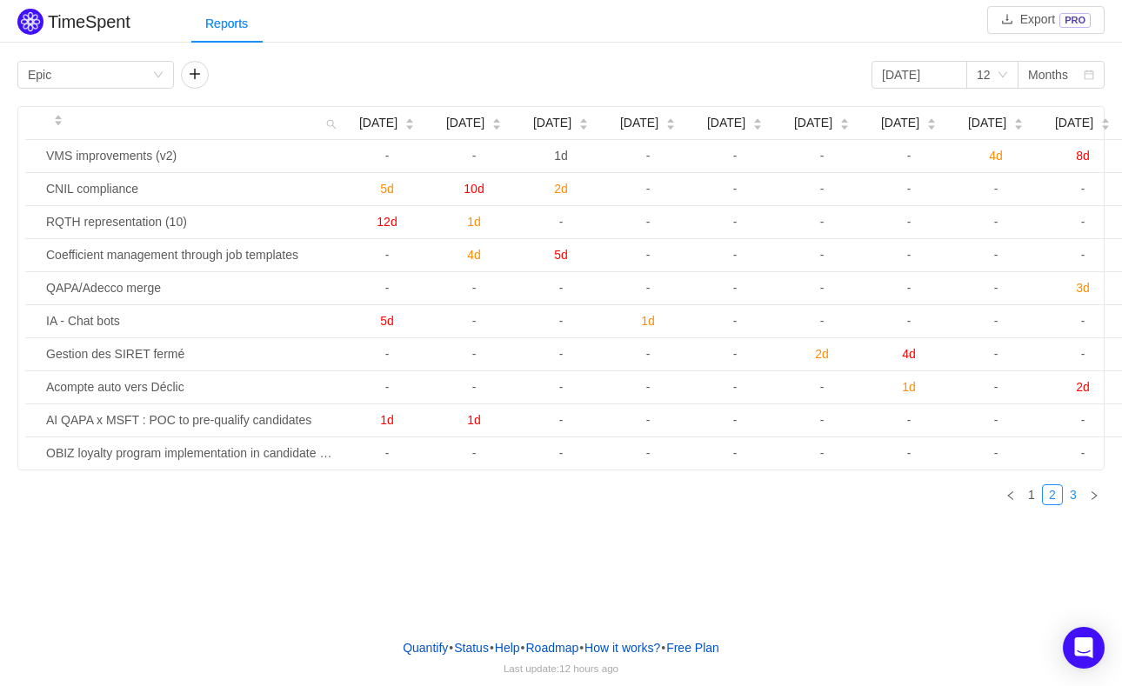
click at [1076, 505] on link "3" at bounding box center [1073, 494] width 19 height 19
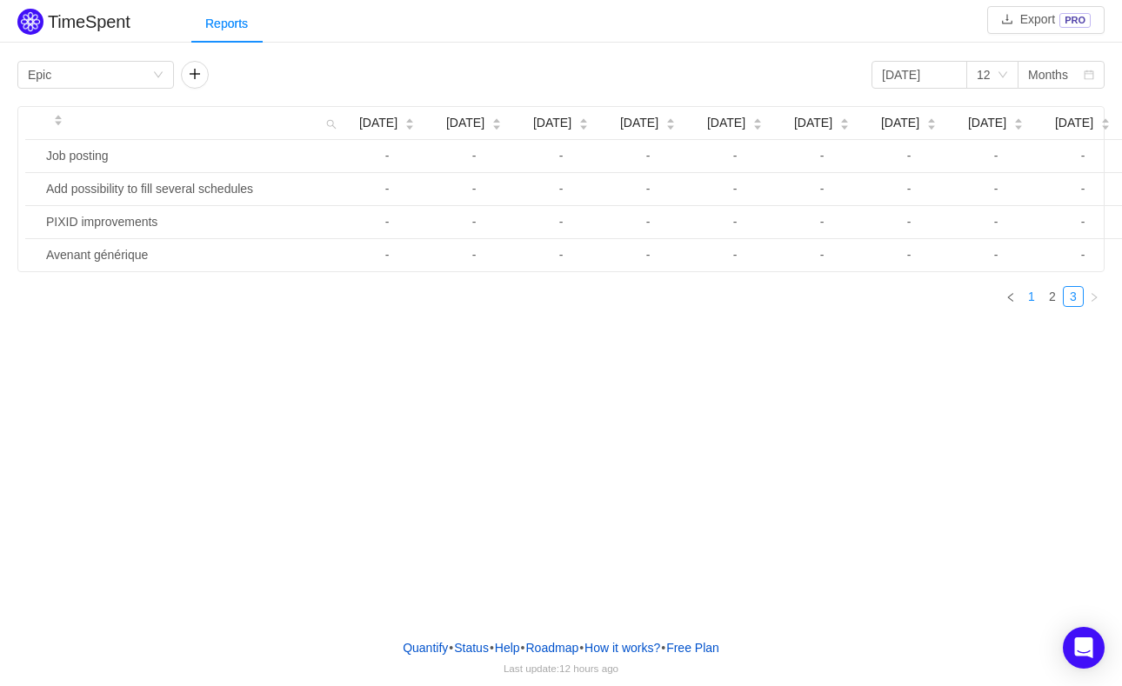
click at [1034, 306] on link "1" at bounding box center [1031, 296] width 19 height 19
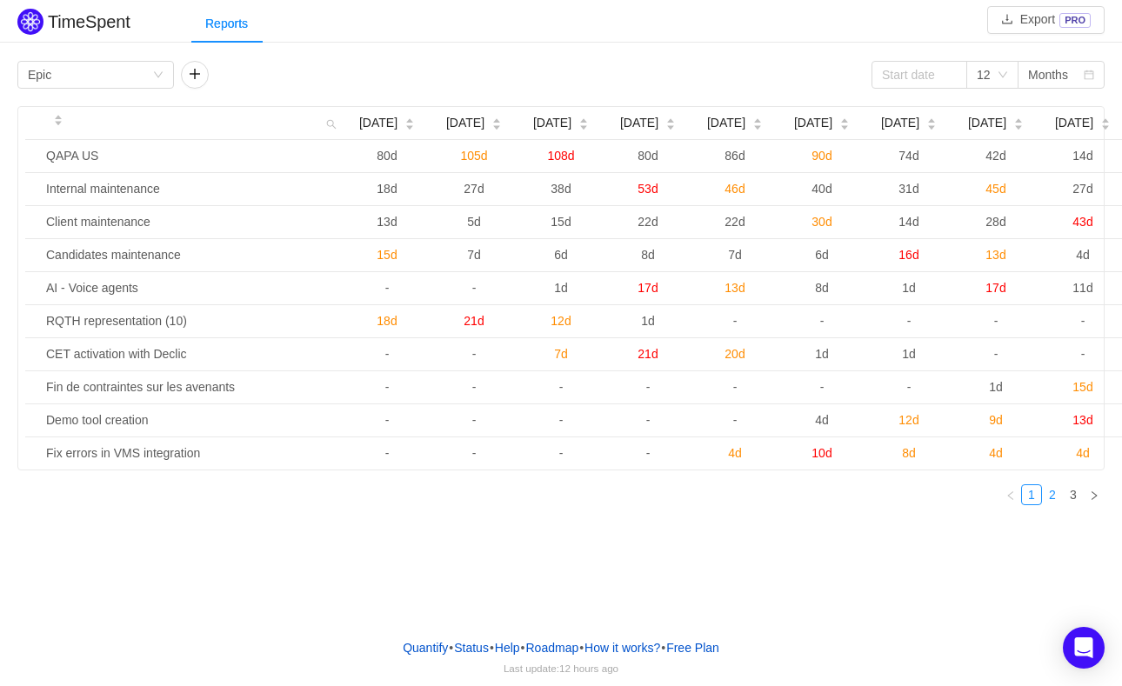
click at [1049, 505] on link "2" at bounding box center [1052, 494] width 19 height 19
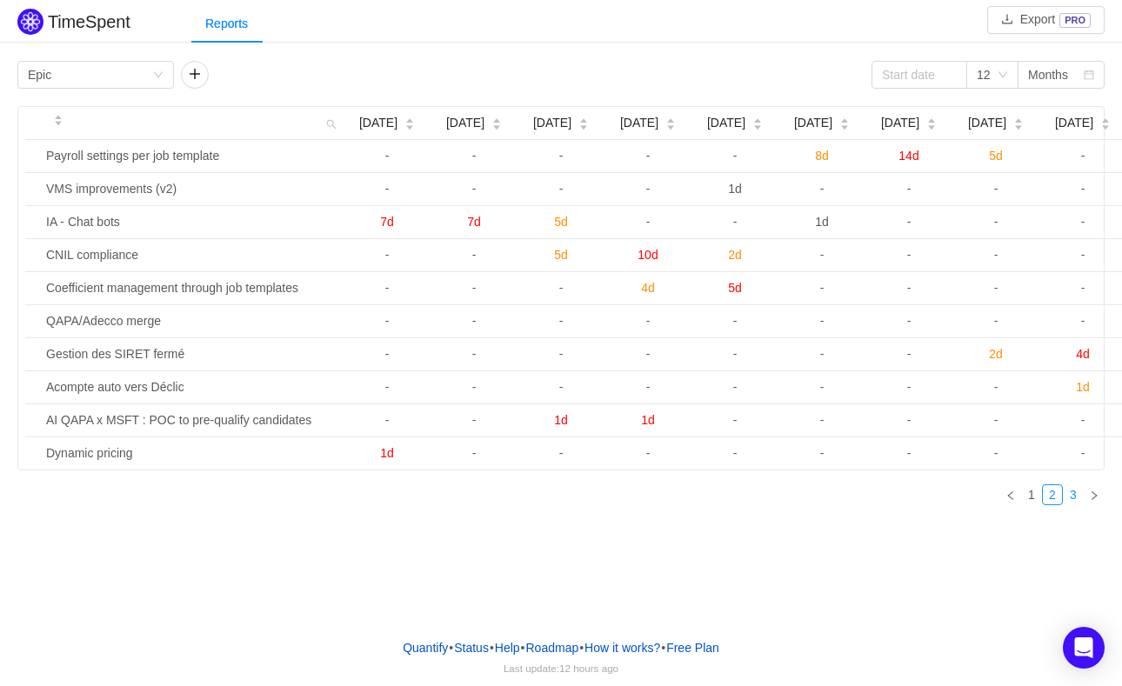
click at [1074, 502] on link "3" at bounding box center [1073, 494] width 19 height 19
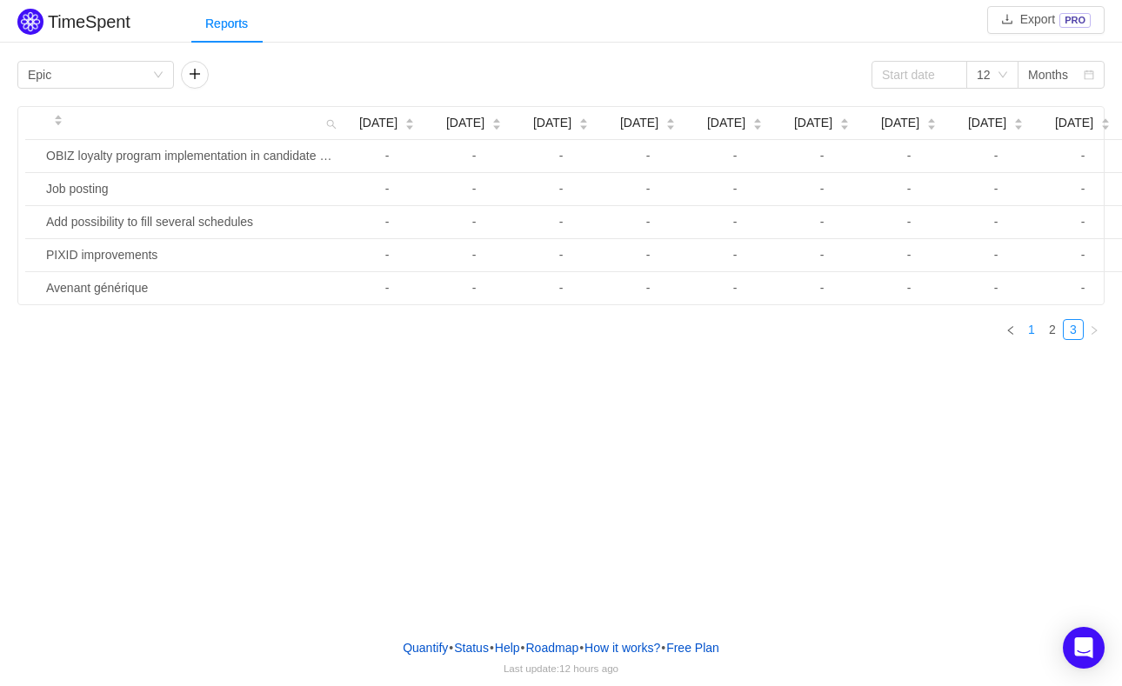
click at [1030, 339] on link "1" at bounding box center [1031, 329] width 19 height 19
